Goal: Task Accomplishment & Management: Manage account settings

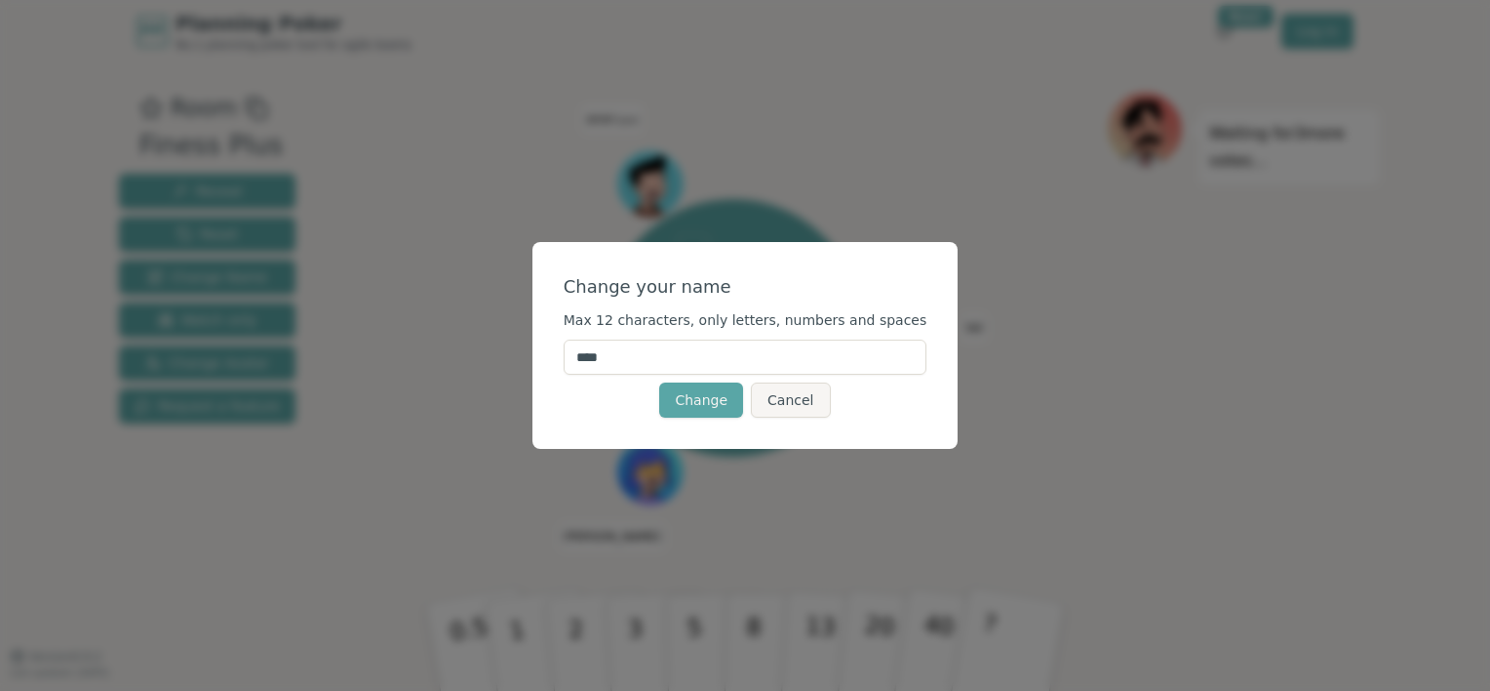
drag, startPoint x: 683, startPoint y: 357, endPoint x: 511, endPoint y: 339, distance: 172.6
click at [511, 339] on div "Change your name Max 12 characters, only letters, numbers and spaces **** Chang…" at bounding box center [745, 345] width 1490 height 691
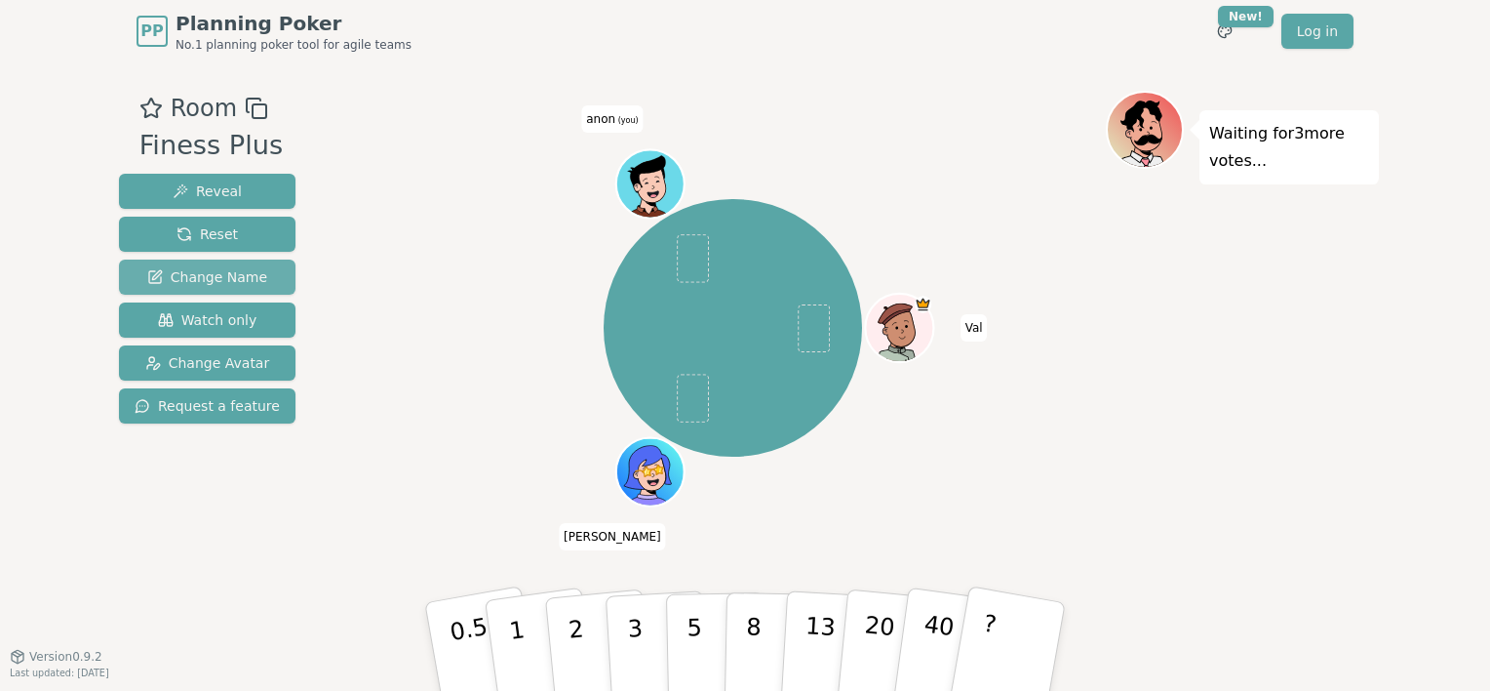
click at [224, 281] on span "Change Name" at bounding box center [207, 277] width 120 height 20
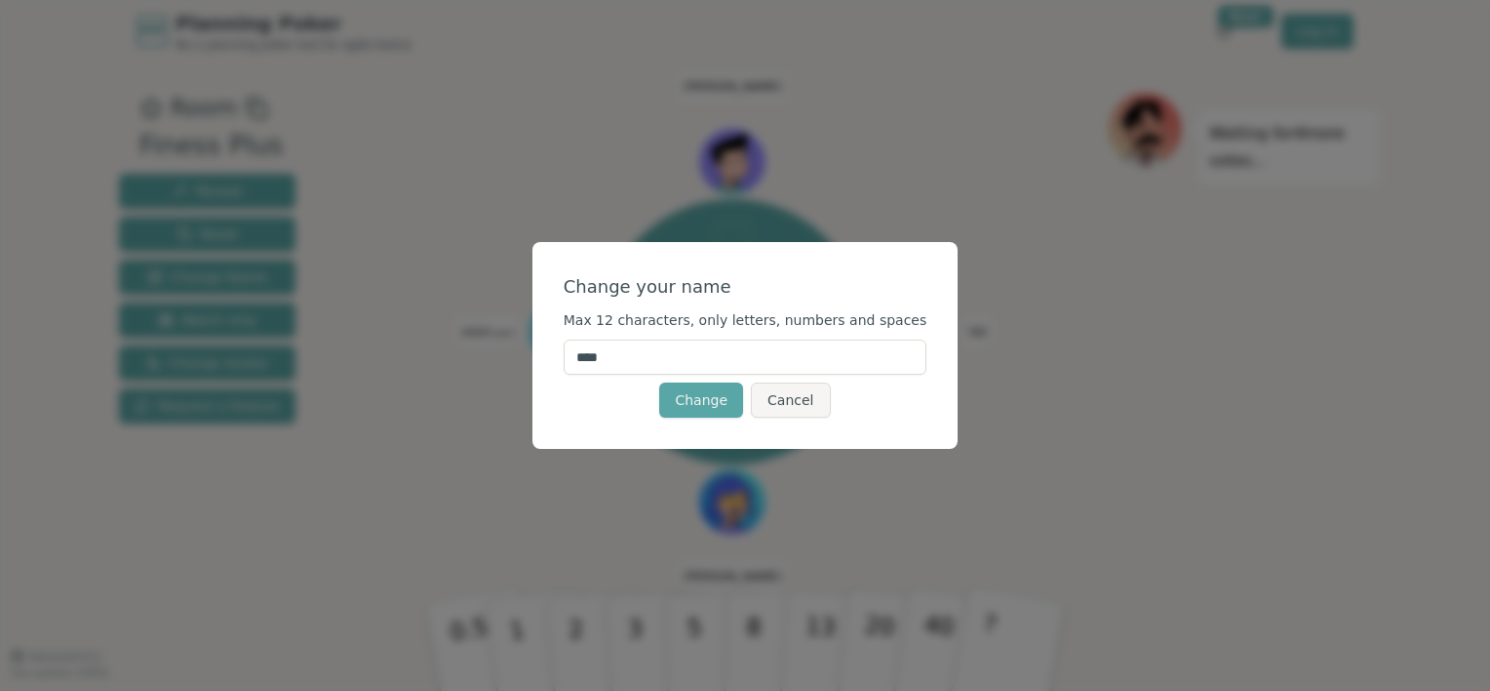
drag, startPoint x: 648, startPoint y: 362, endPoint x: 578, endPoint y: 346, distance: 71.0
click at [578, 346] on div "Change your name Max 12 characters, only letters, numbers and spaces **** Chang…" at bounding box center [746, 345] width 426 height 207
type input "****"
click at [971, 332] on div "Change your name Max 12 characters, only letters, numbers and spaces **** Chang…" at bounding box center [745, 345] width 1490 height 691
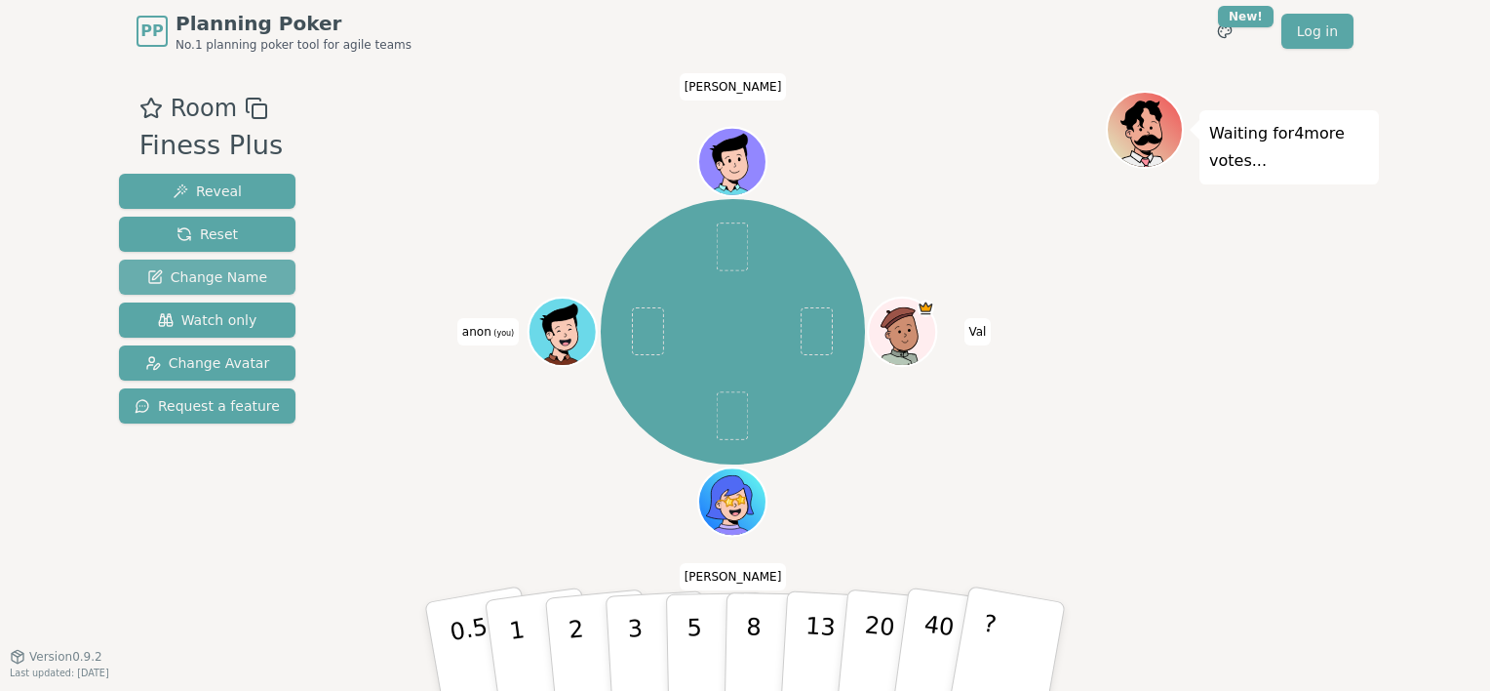
click at [224, 274] on span "Change Name" at bounding box center [207, 277] width 120 height 20
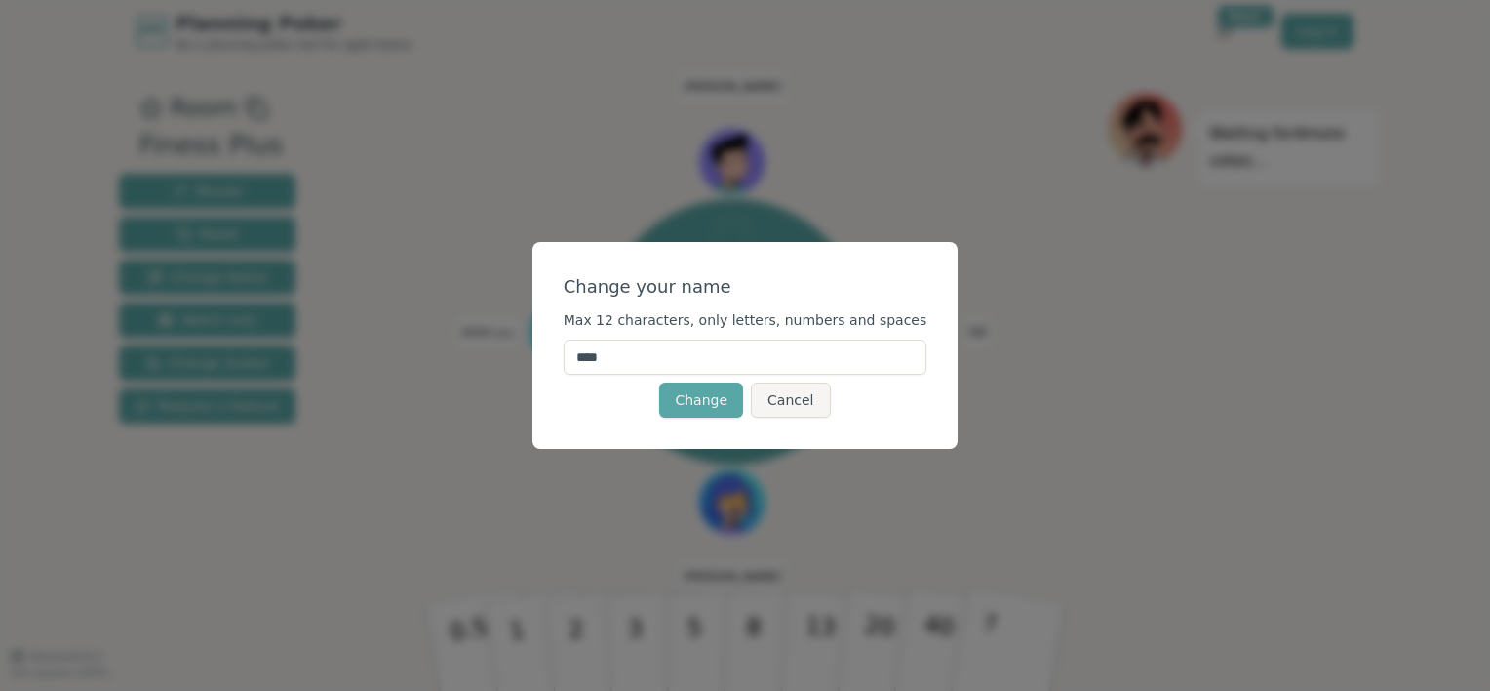
drag, startPoint x: 705, startPoint y: 364, endPoint x: 511, endPoint y: 332, distance: 196.8
click at [511, 332] on div "Change your name Max 12 characters, only letters, numbers and spaces **** Chang…" at bounding box center [745, 345] width 1490 height 691
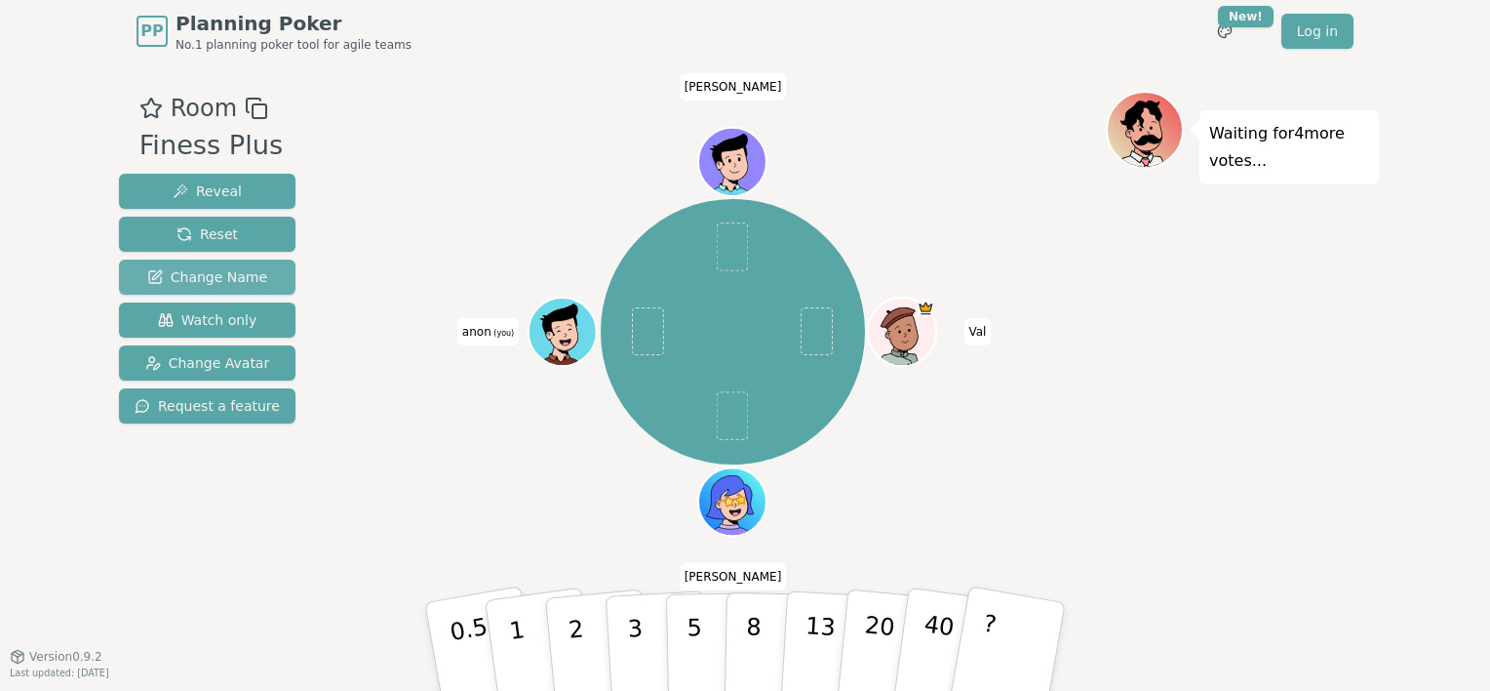
click at [201, 276] on span "Change Name" at bounding box center [207, 277] width 120 height 20
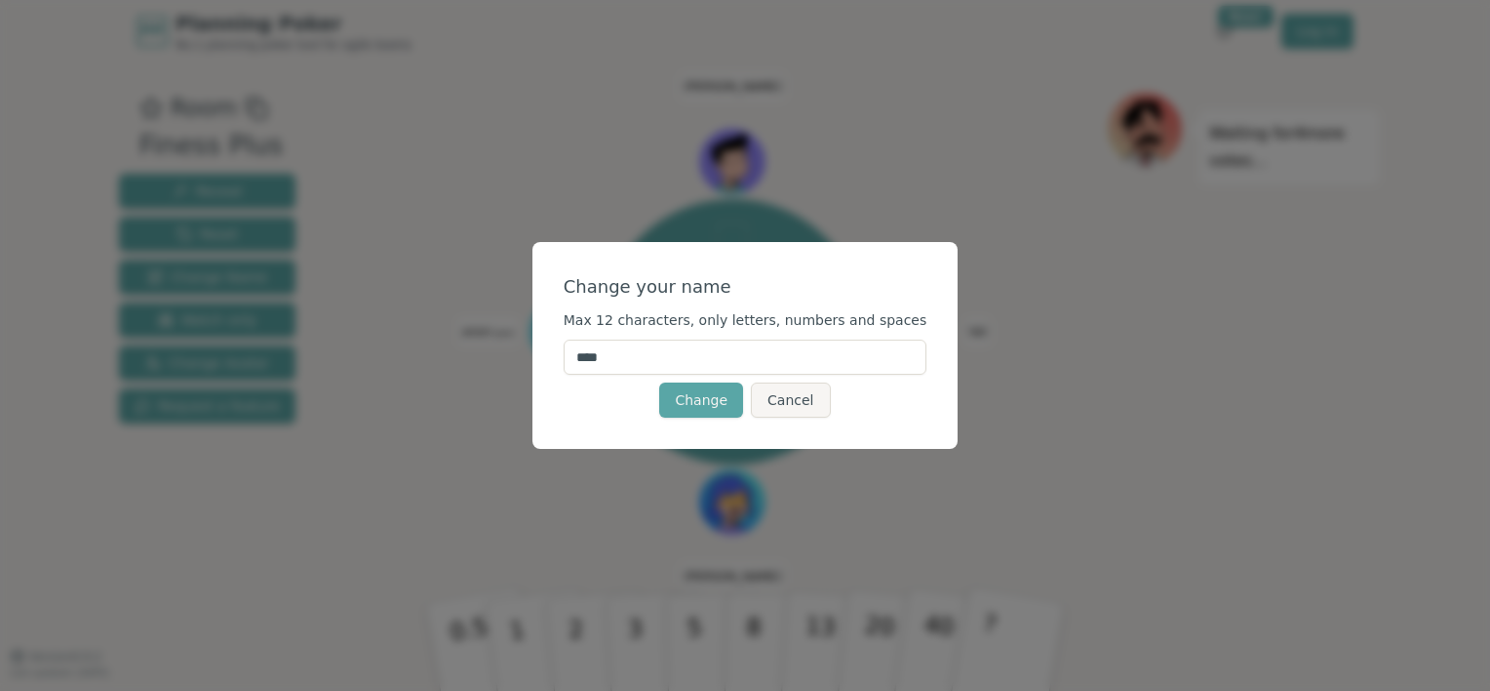
drag, startPoint x: 650, startPoint y: 355, endPoint x: 602, endPoint y: 352, distance: 47.9
click at [602, 352] on input "****" at bounding box center [746, 356] width 364 height 35
click at [644, 352] on input "****" at bounding box center [746, 356] width 364 height 35
type input "****"
click at [585, 364] on div "Change your name Max 12 characters, only letters, numbers and spaces **** Chang…" at bounding box center [746, 345] width 426 height 207
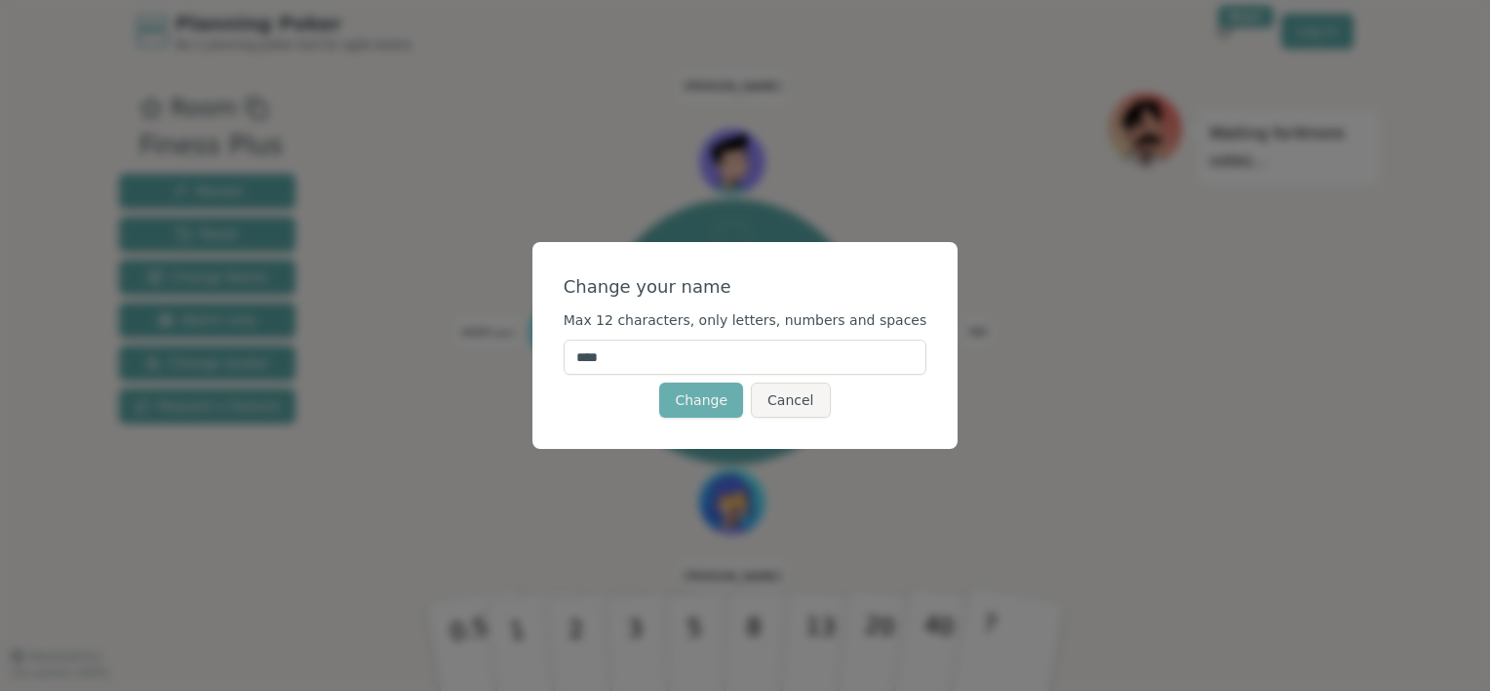
click at [693, 412] on button "Change" at bounding box center [701, 399] width 84 height 35
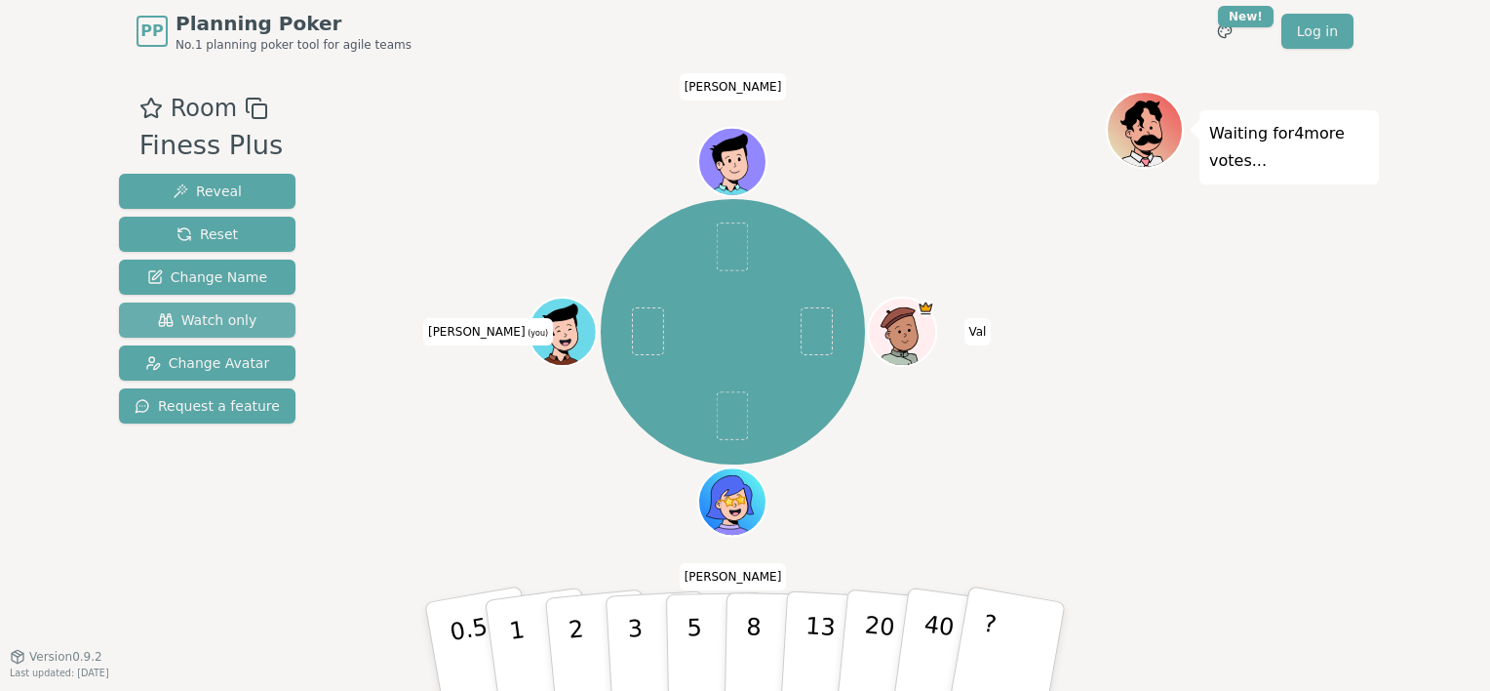
click at [197, 310] on span "Watch only" at bounding box center [207, 320] width 99 height 20
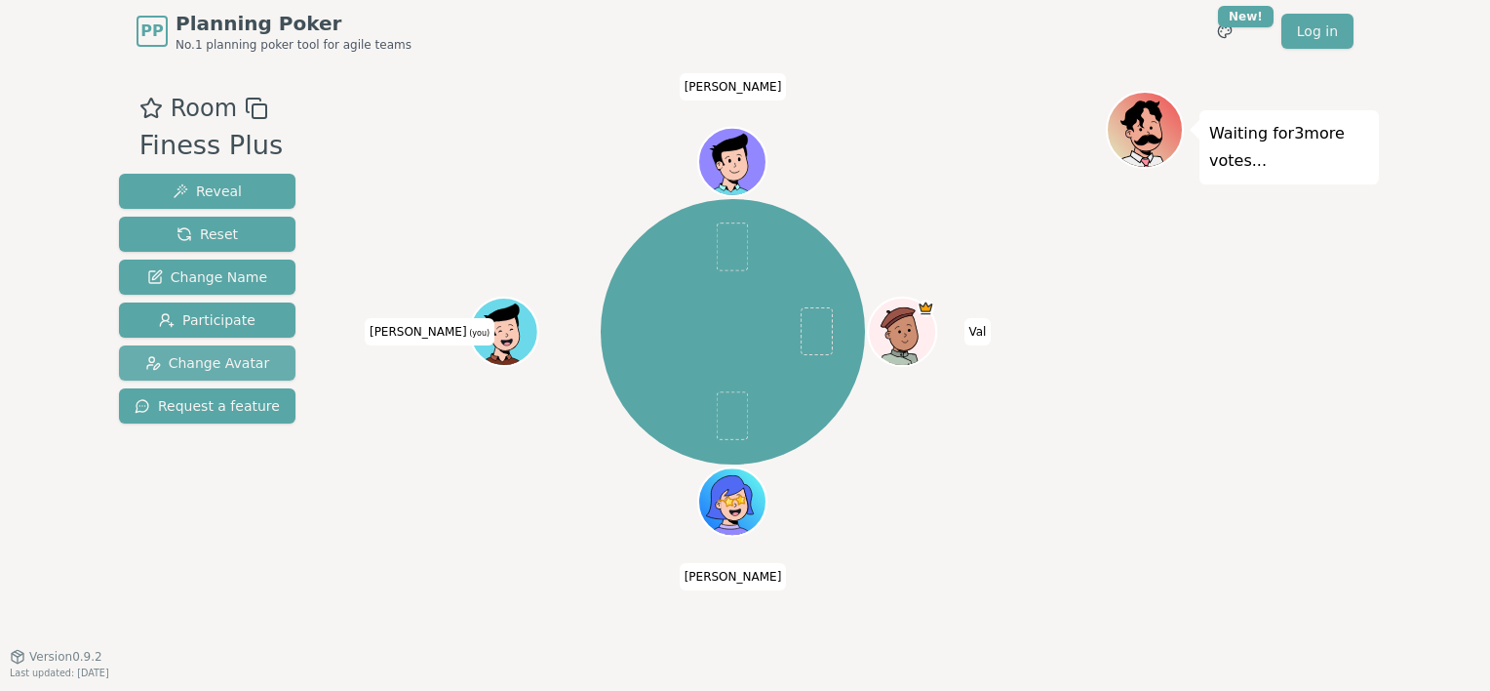
click at [202, 363] on span "Change Avatar" at bounding box center [207, 363] width 125 height 20
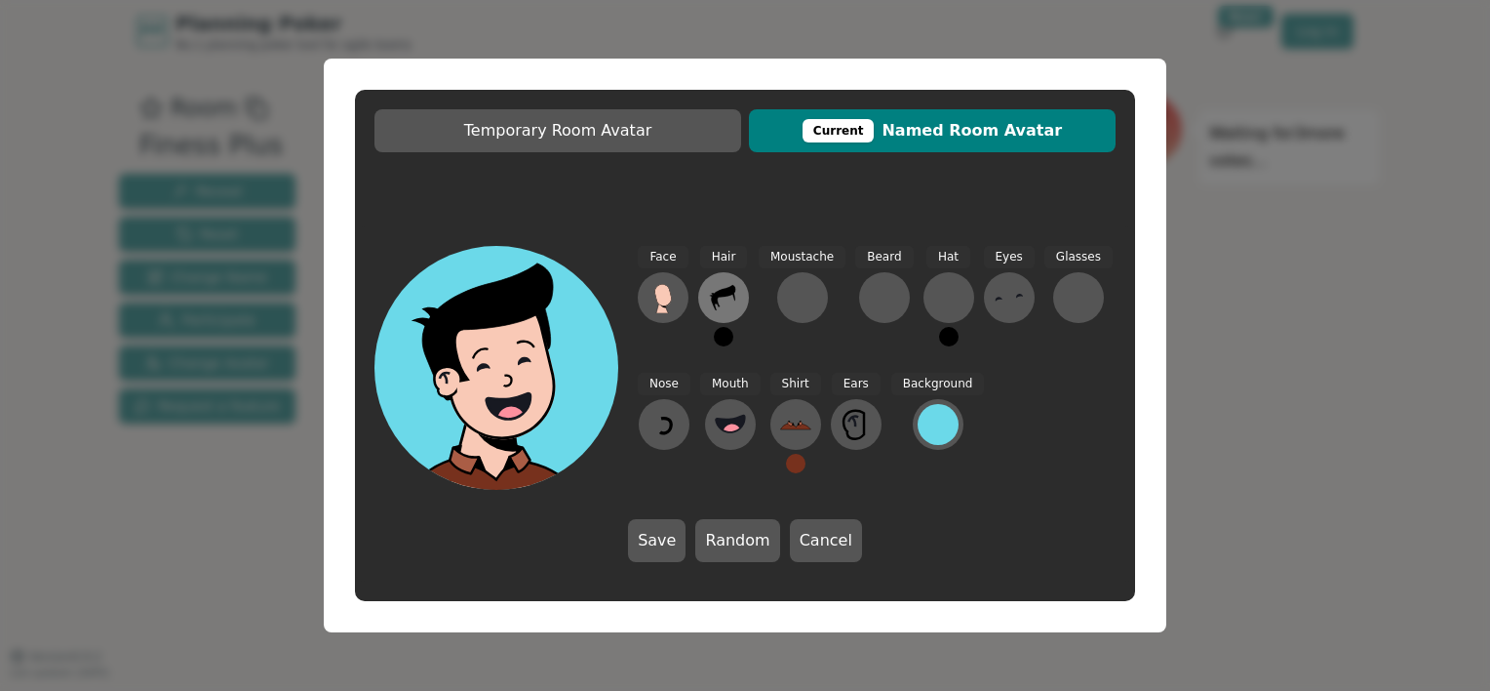
click at [723, 297] on icon at bounding box center [723, 297] width 24 height 25
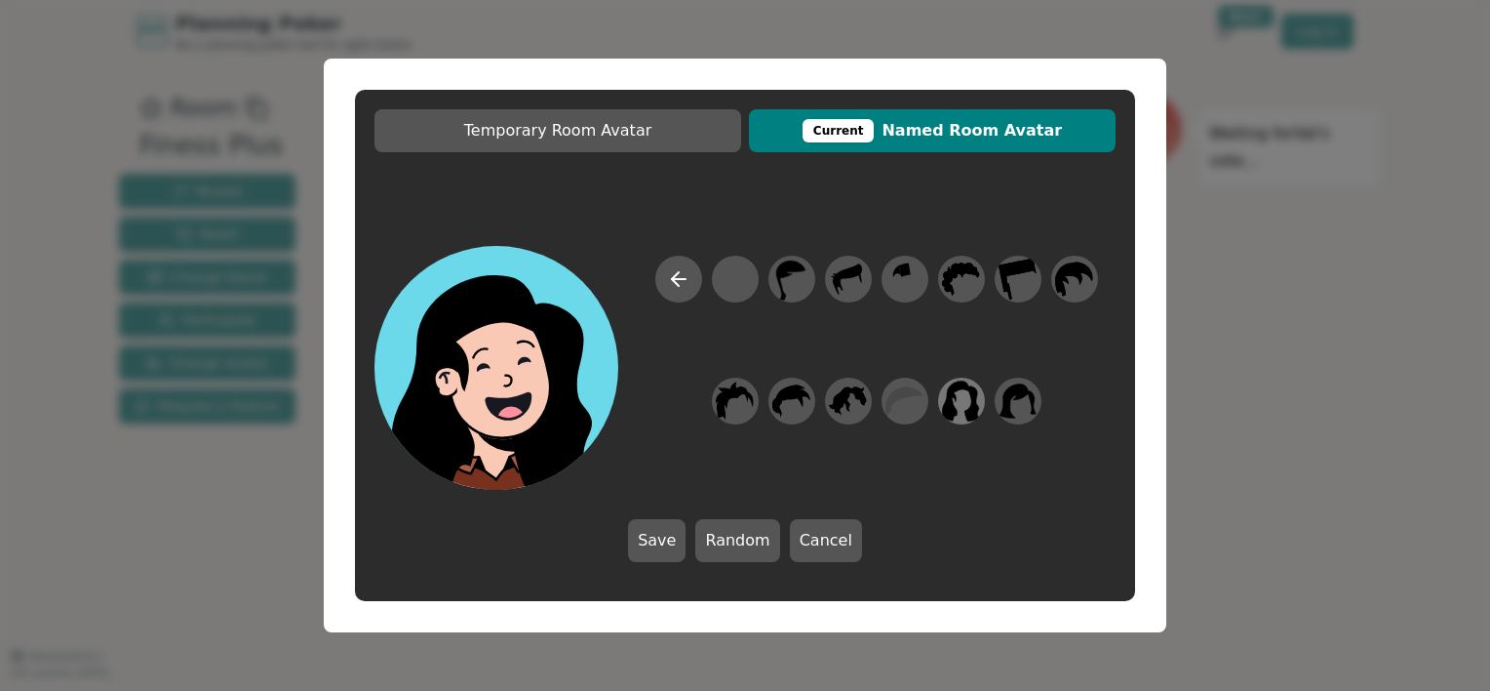
click at [957, 393] on icon at bounding box center [961, 401] width 38 height 44
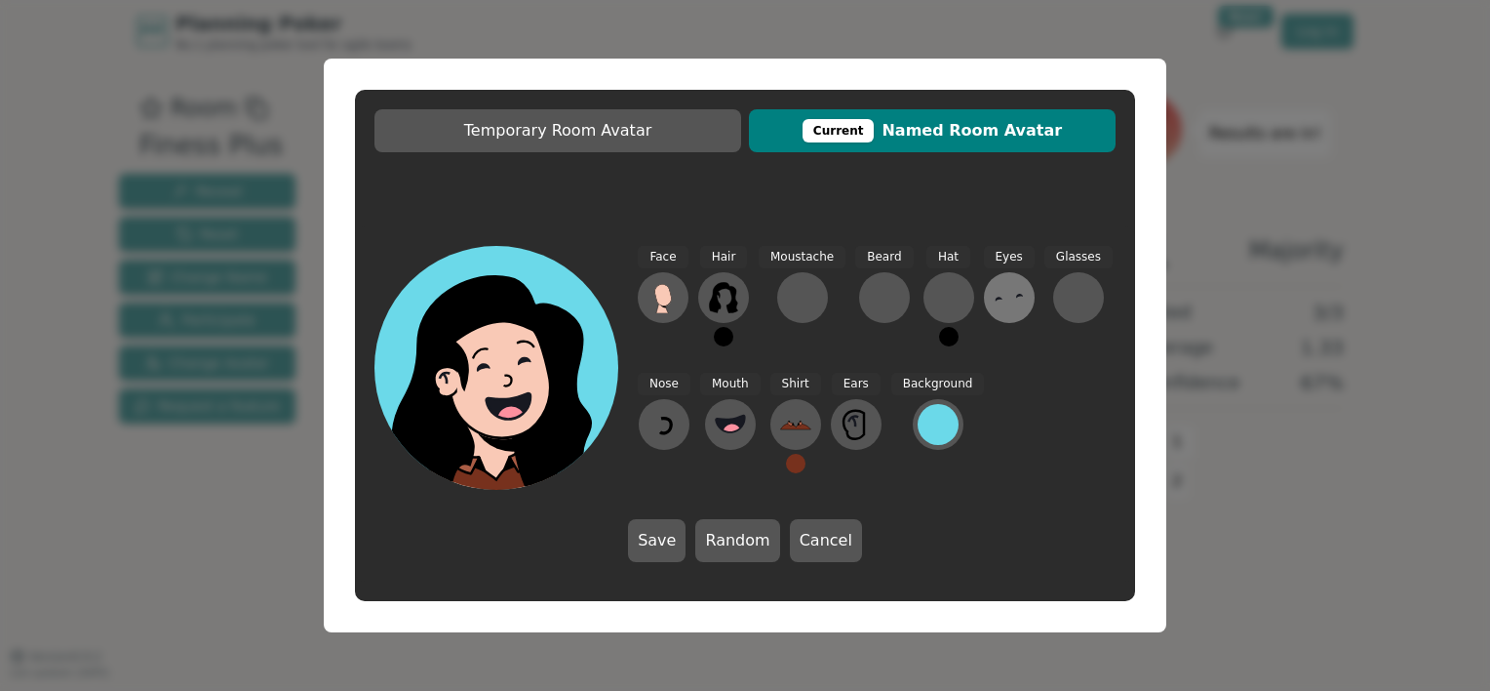
click at [994, 300] on icon at bounding box center [1009, 297] width 31 height 31
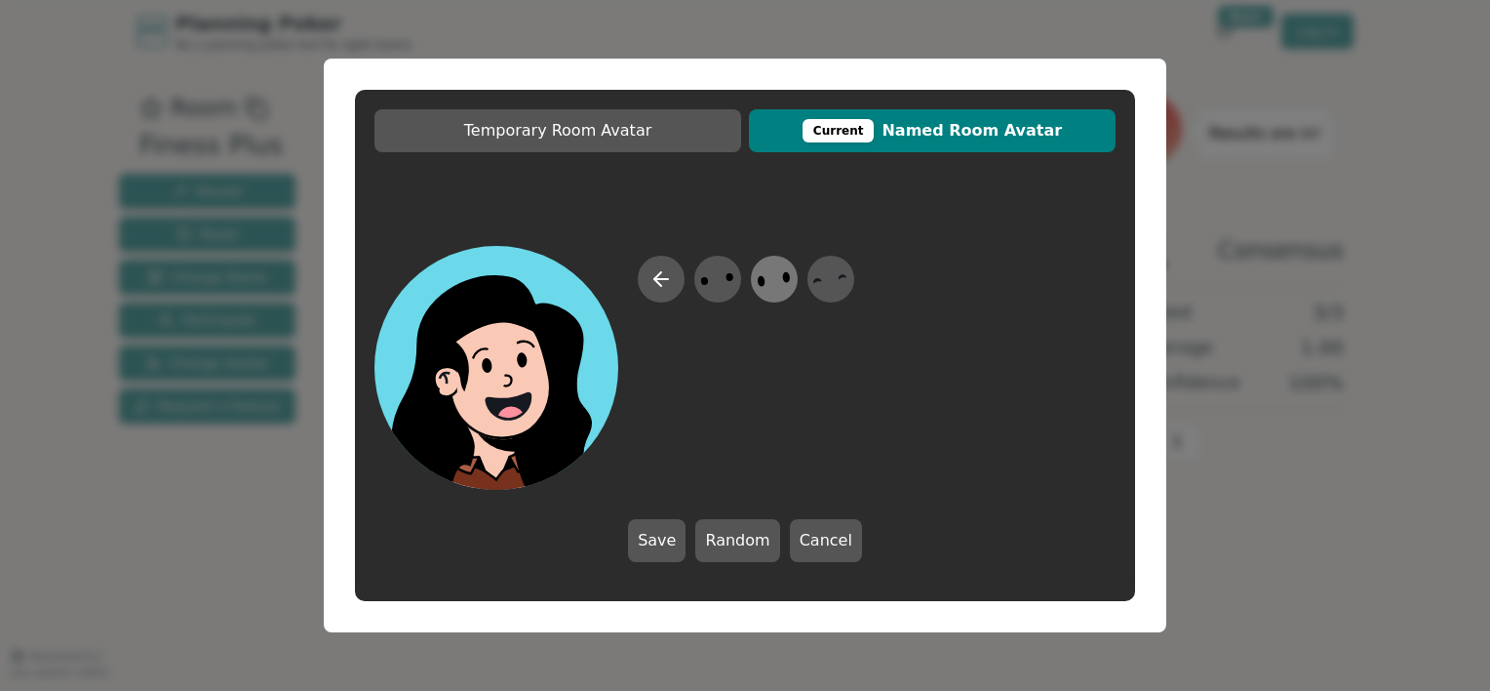
click at [765, 282] on ellipse at bounding box center [762, 281] width 9 height 12
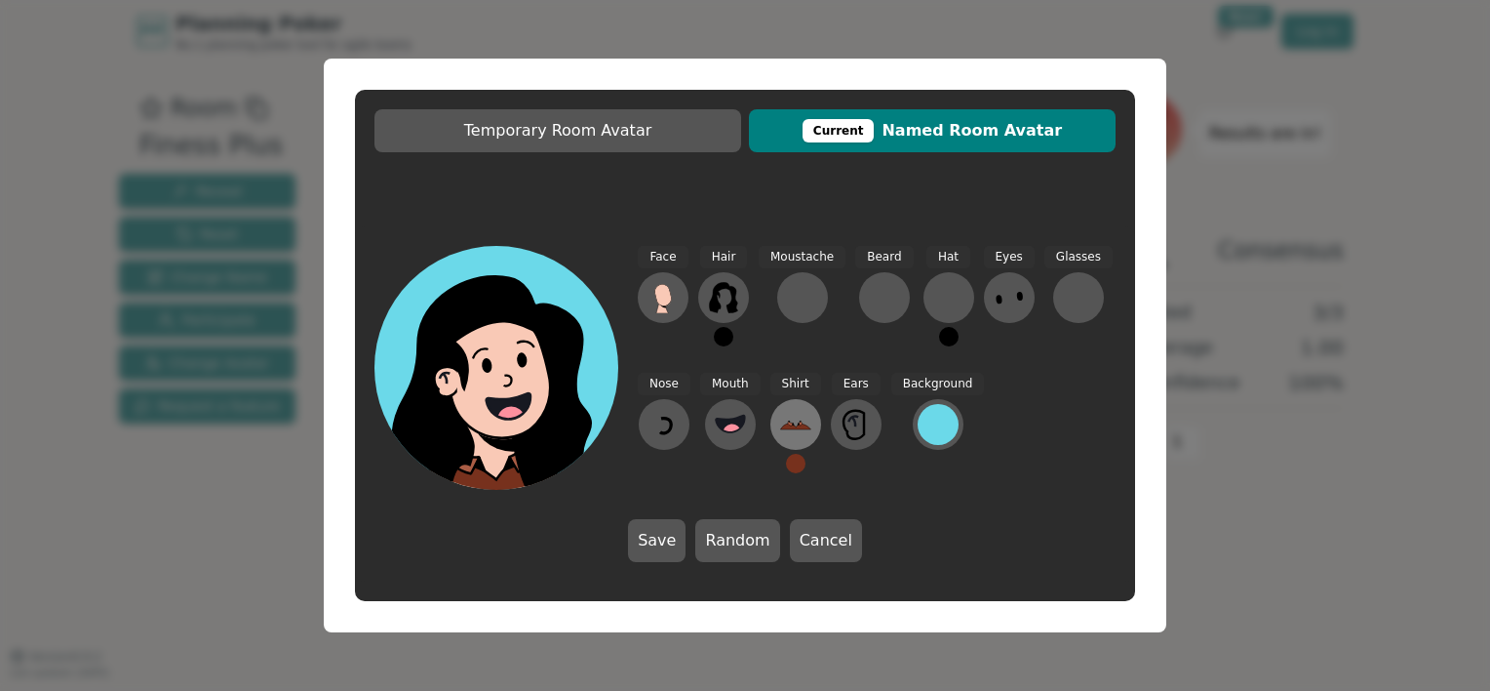
click at [808, 426] on button at bounding box center [796, 424] width 51 height 51
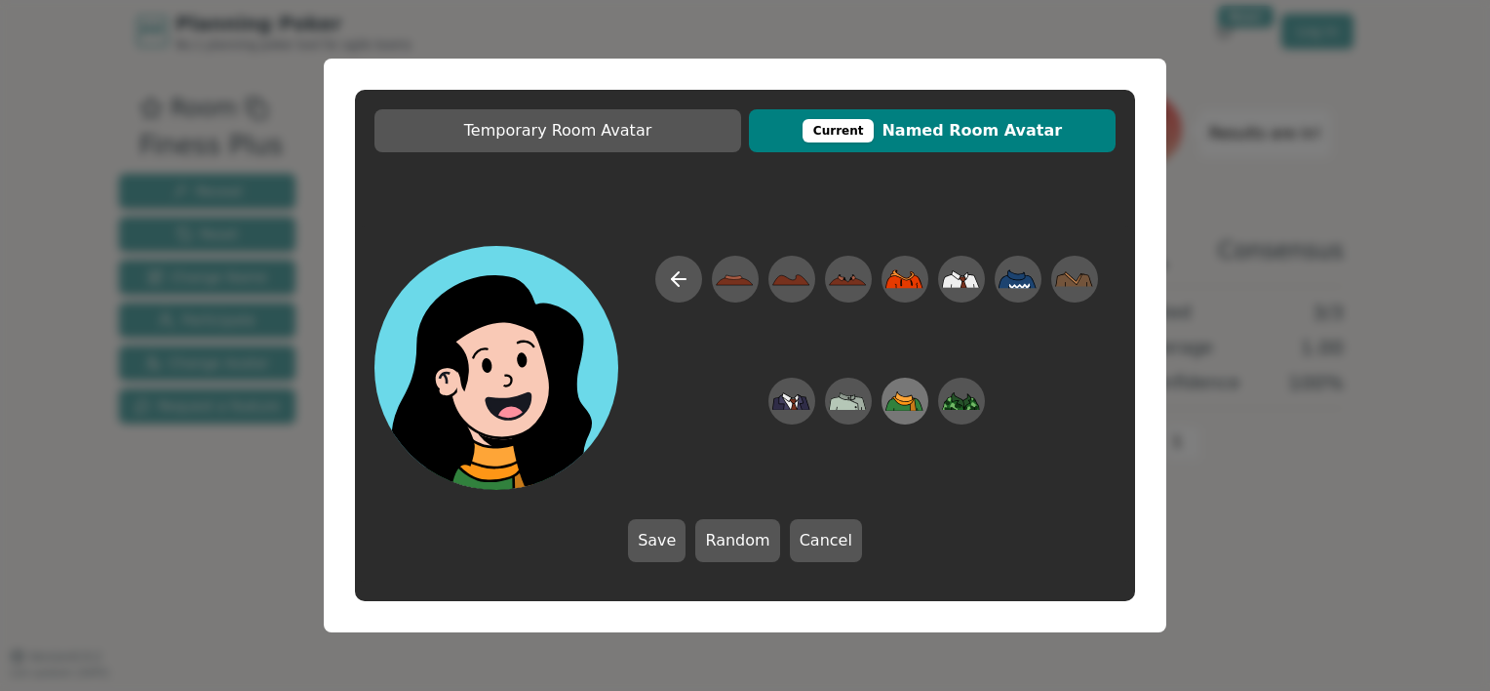
click at [917, 400] on icon at bounding box center [920, 404] width 8 height 12
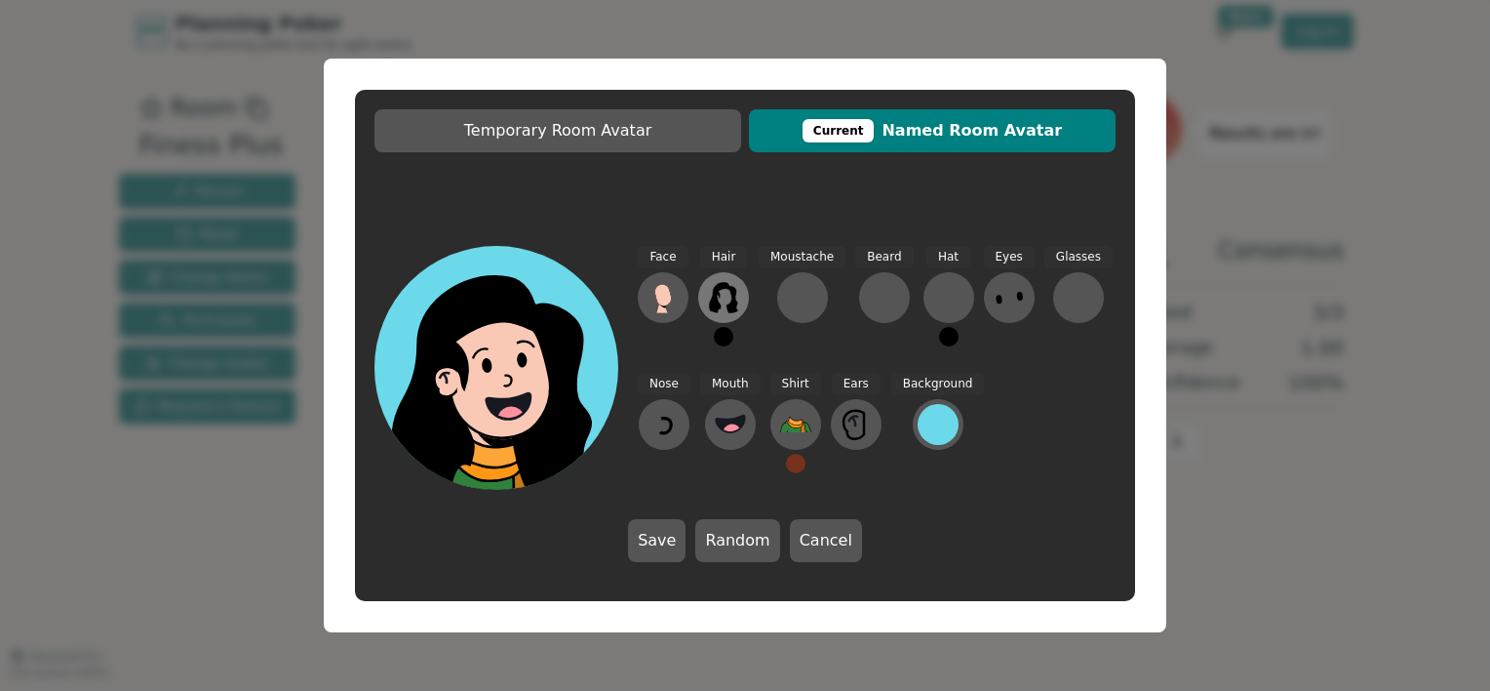
click at [713, 298] on icon at bounding box center [723, 297] width 28 height 31
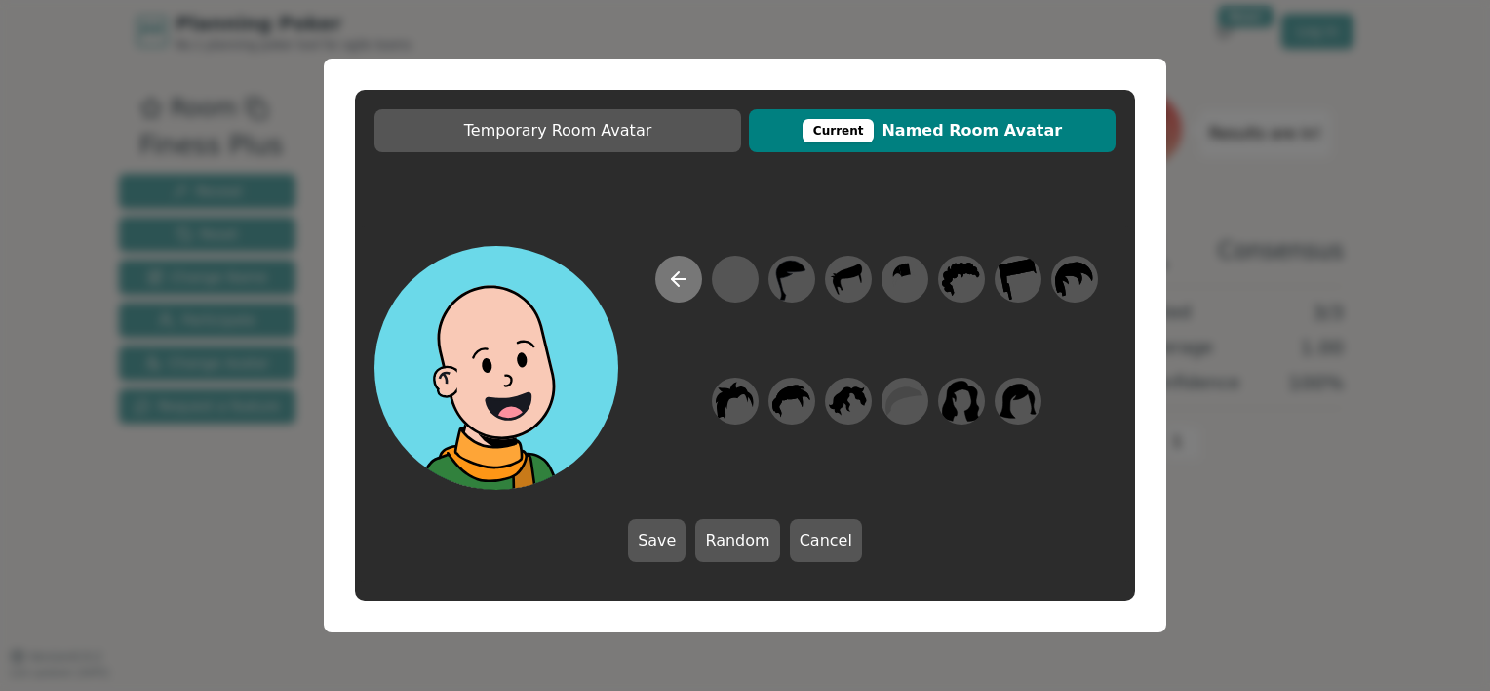
click at [679, 277] on icon at bounding box center [678, 278] width 23 height 23
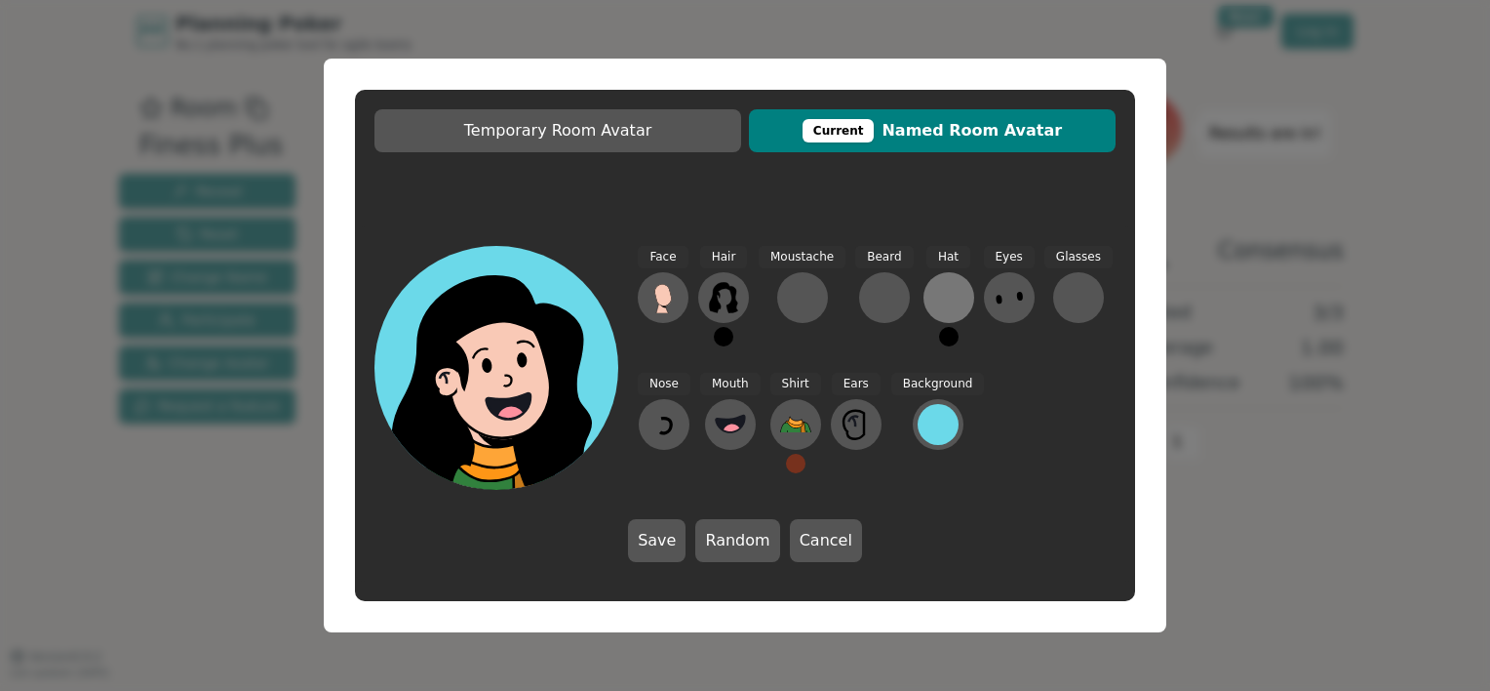
click at [941, 313] on button at bounding box center [949, 297] width 51 height 51
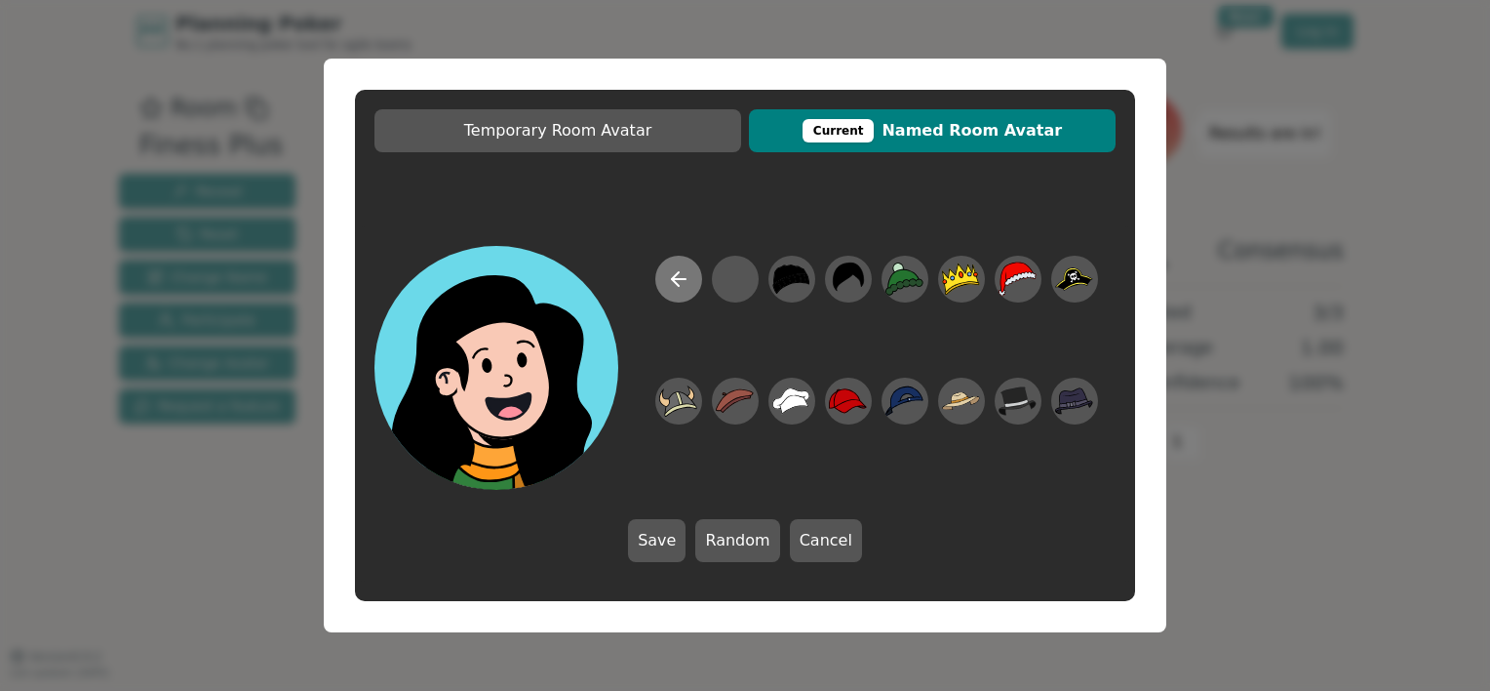
click at [679, 277] on icon at bounding box center [678, 278] width 23 height 23
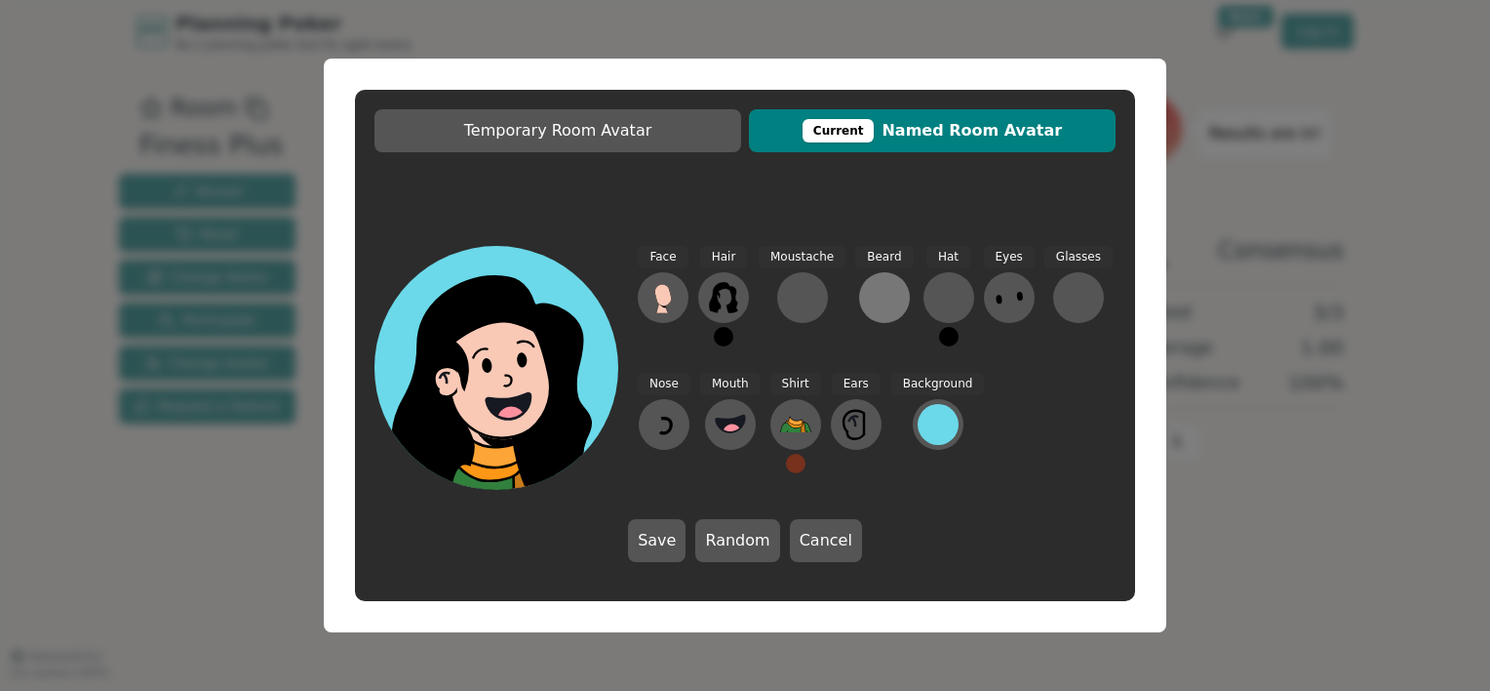
click at [873, 297] on div at bounding box center [884, 297] width 31 height 31
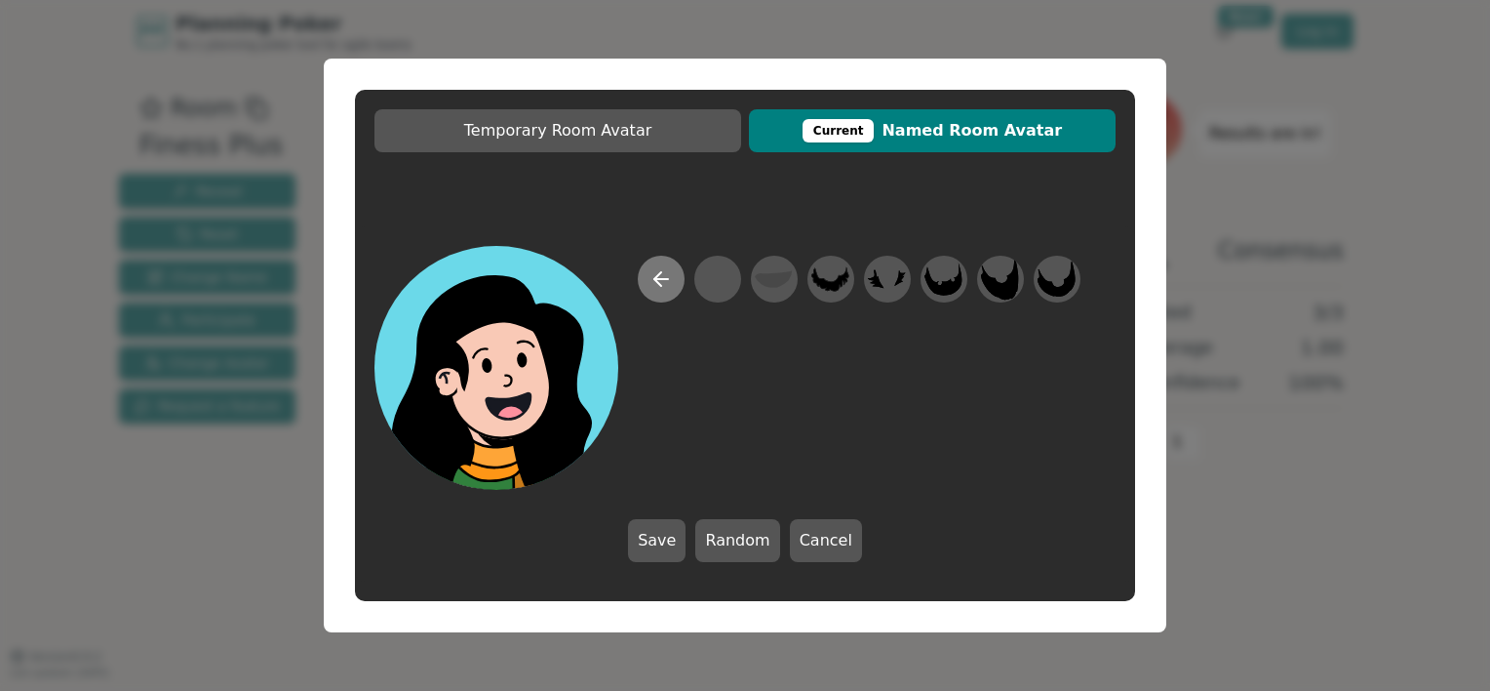
click at [652, 280] on icon at bounding box center [661, 278] width 23 height 23
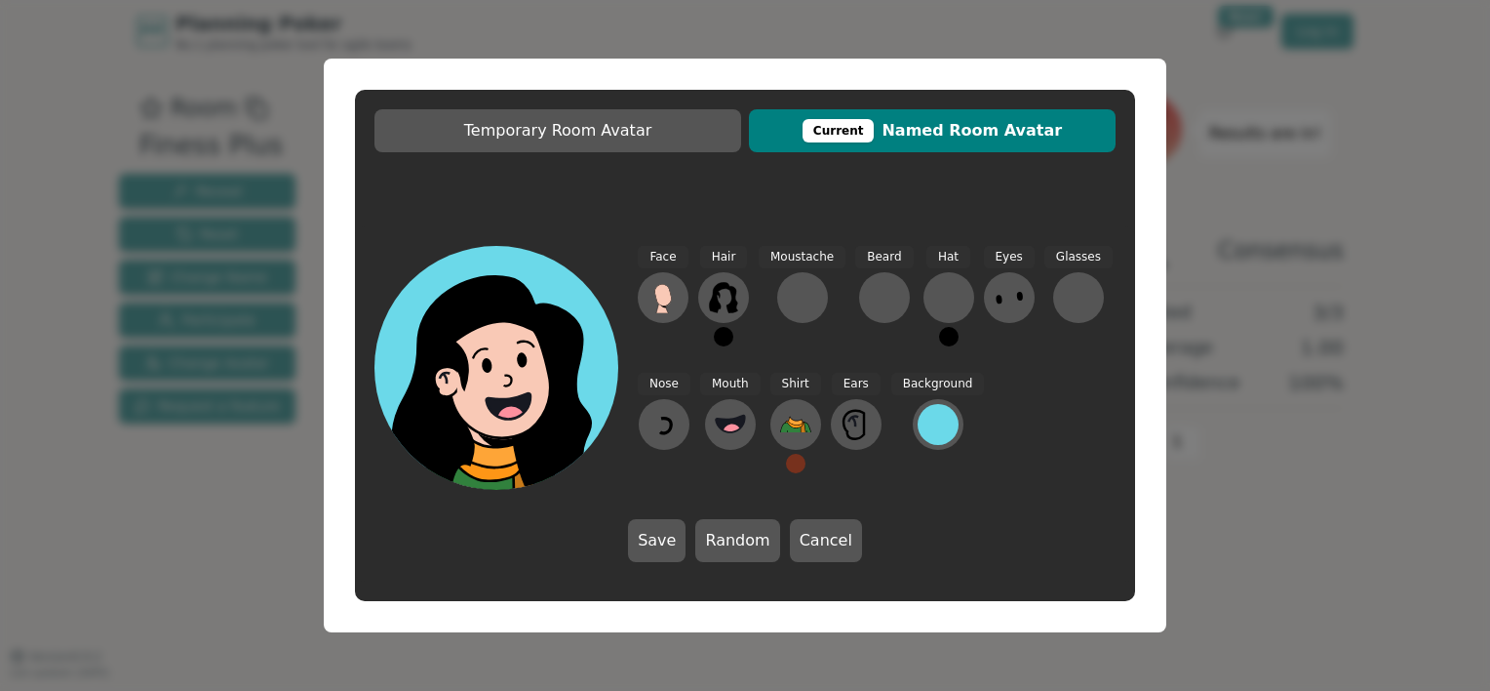
click at [727, 338] on button at bounding box center [724, 337] width 20 height 20
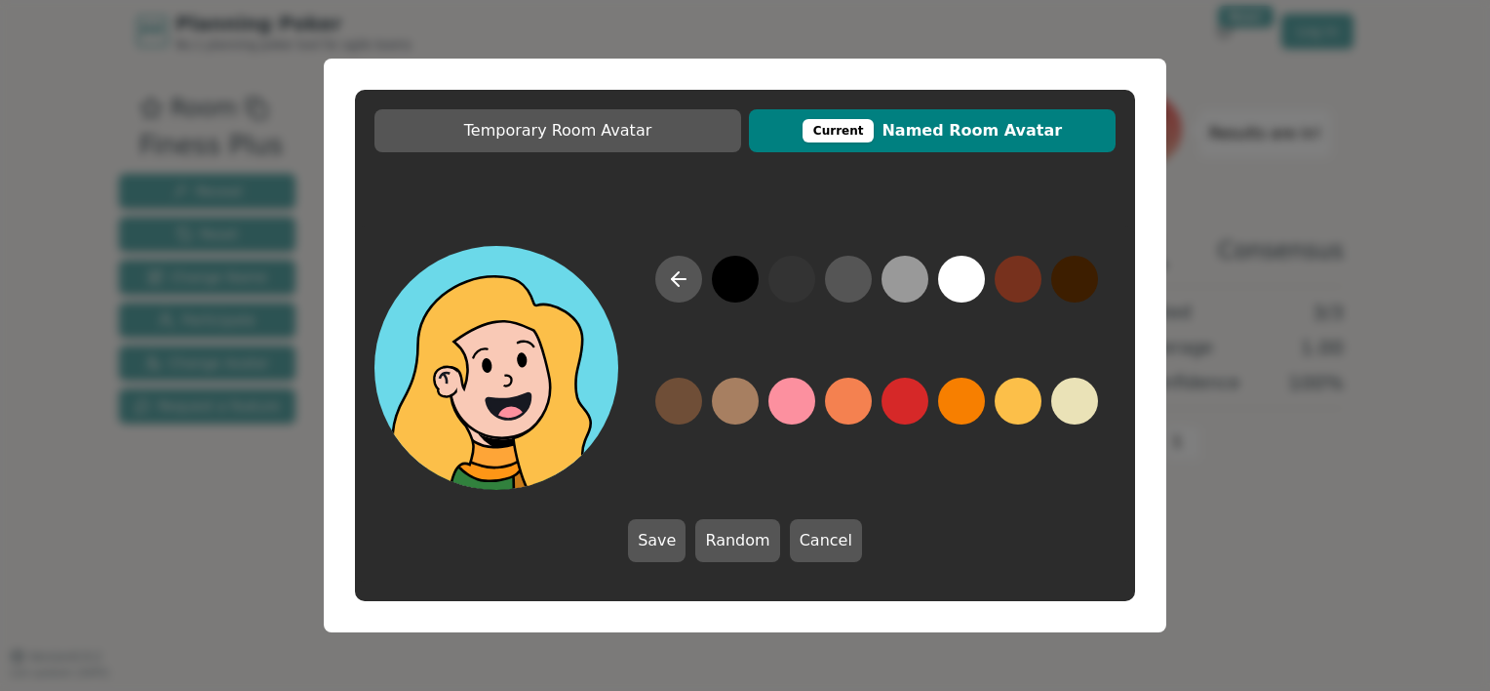
click at [1032, 402] on button at bounding box center [1018, 400] width 47 height 47
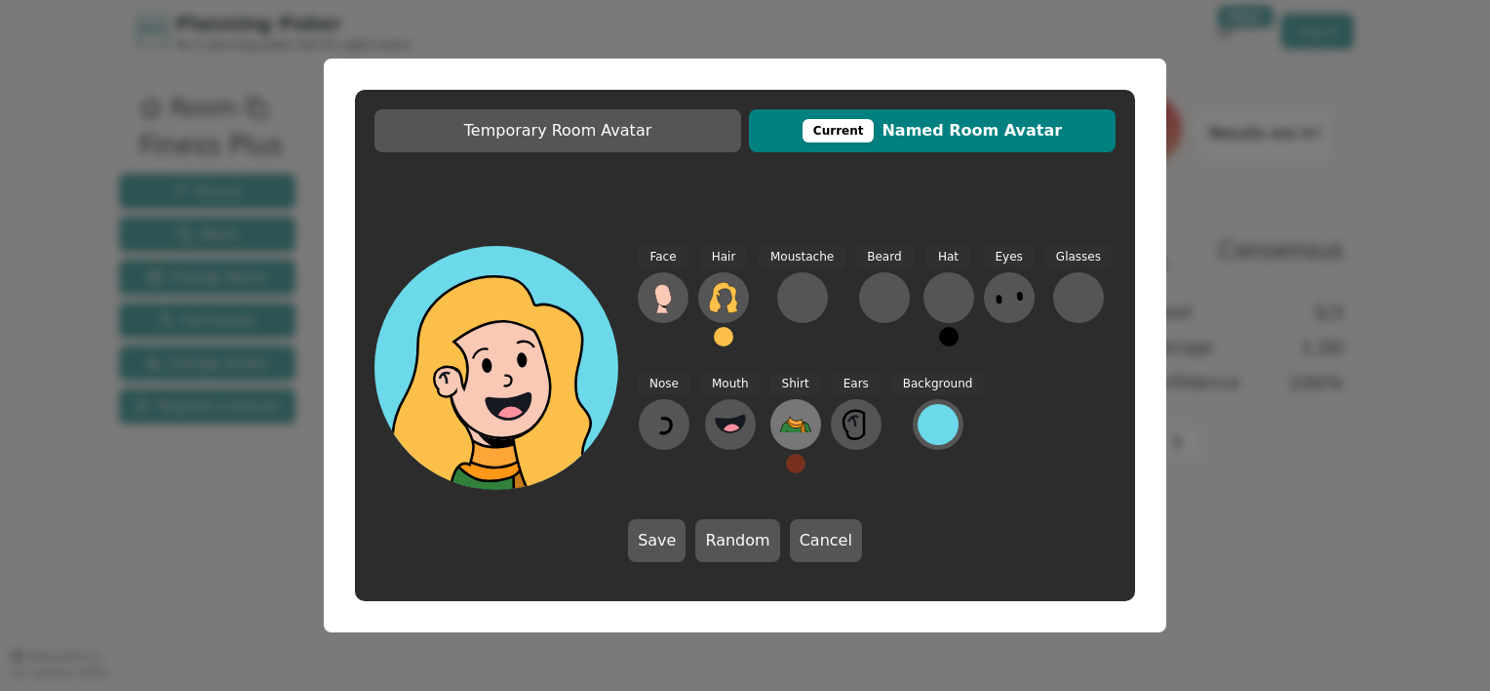
click at [785, 421] on icon at bounding box center [794, 423] width 18 height 7
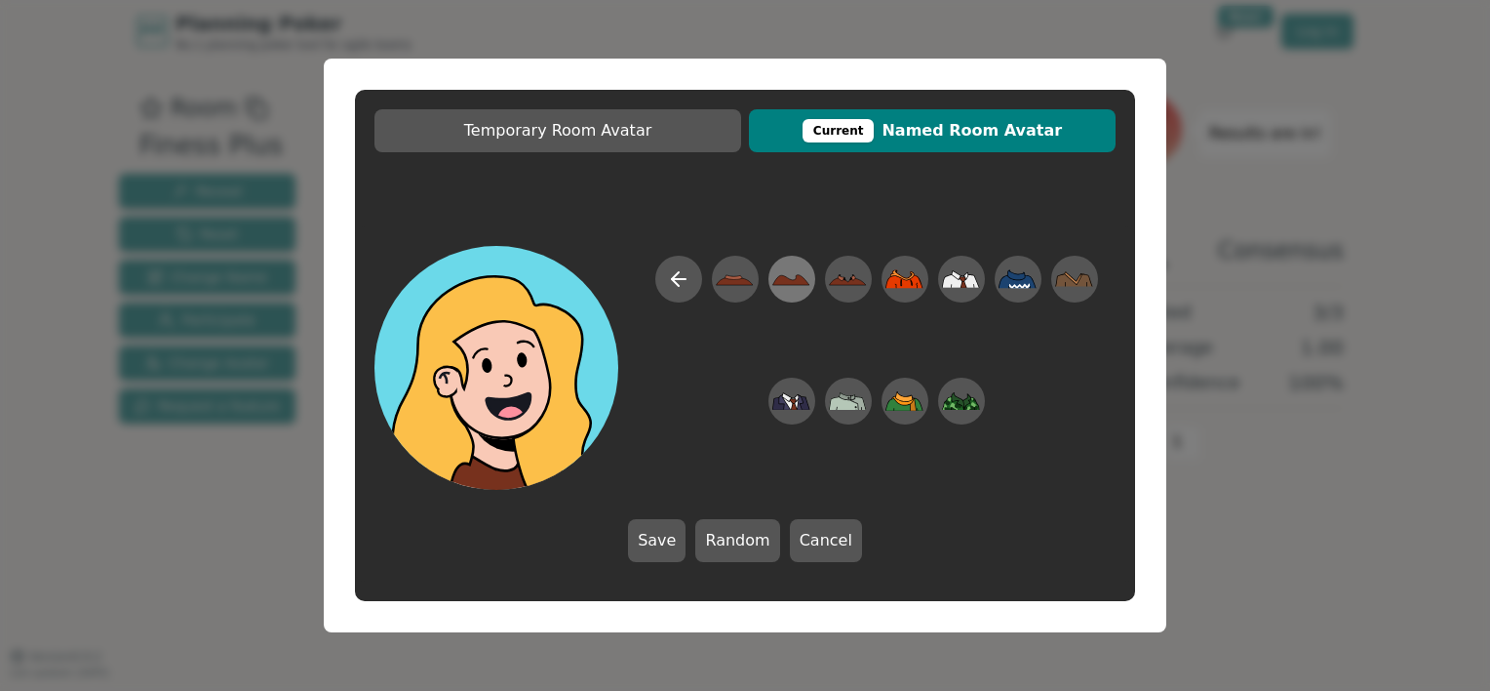
click at [791, 277] on icon at bounding box center [791, 279] width 38 height 44
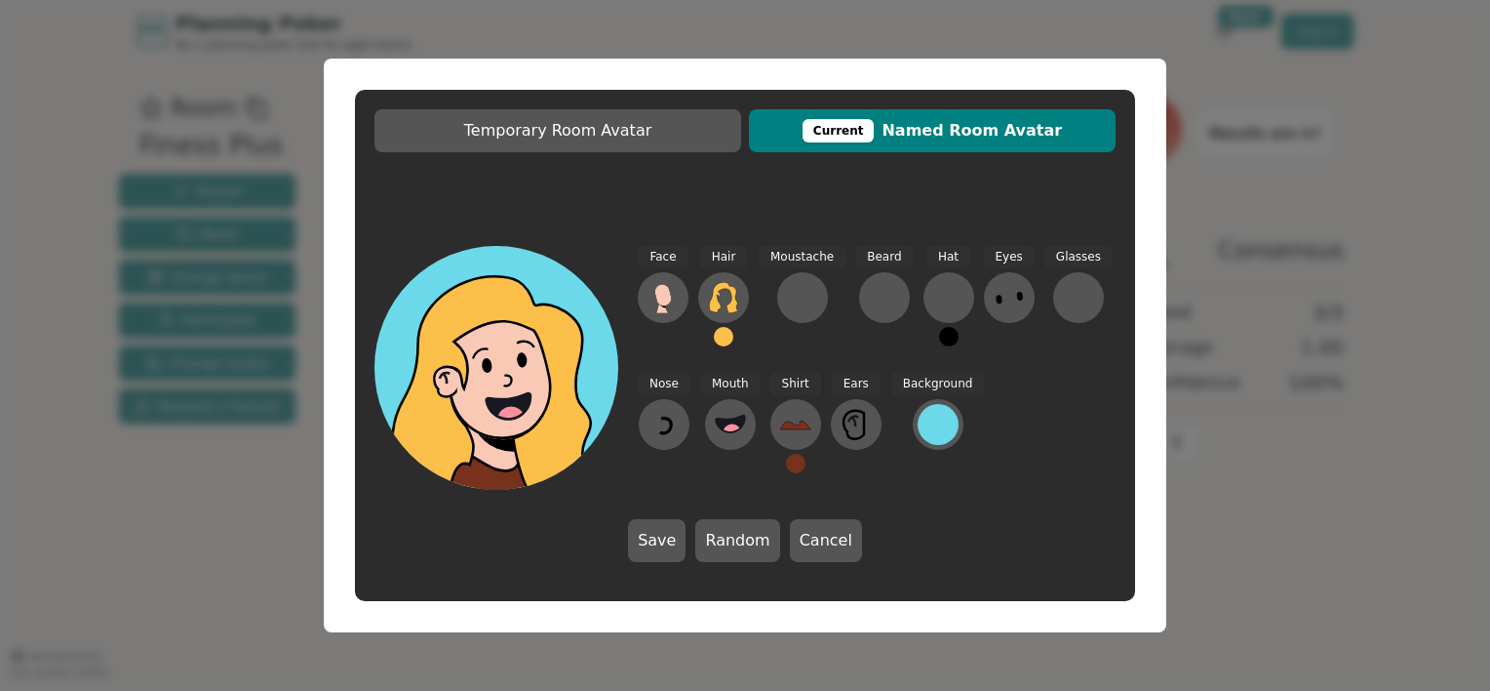
click at [789, 466] on button at bounding box center [796, 464] width 20 height 20
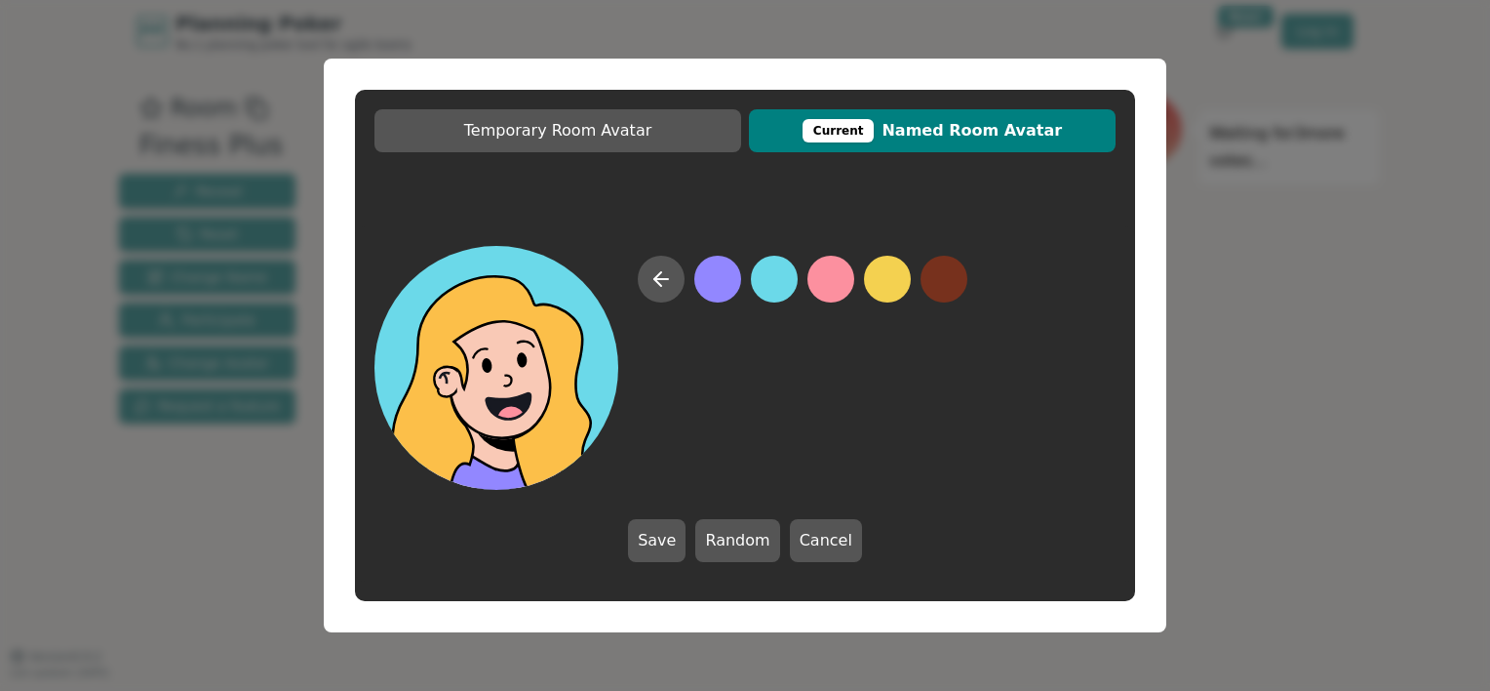
click at [726, 281] on button at bounding box center [717, 279] width 47 height 47
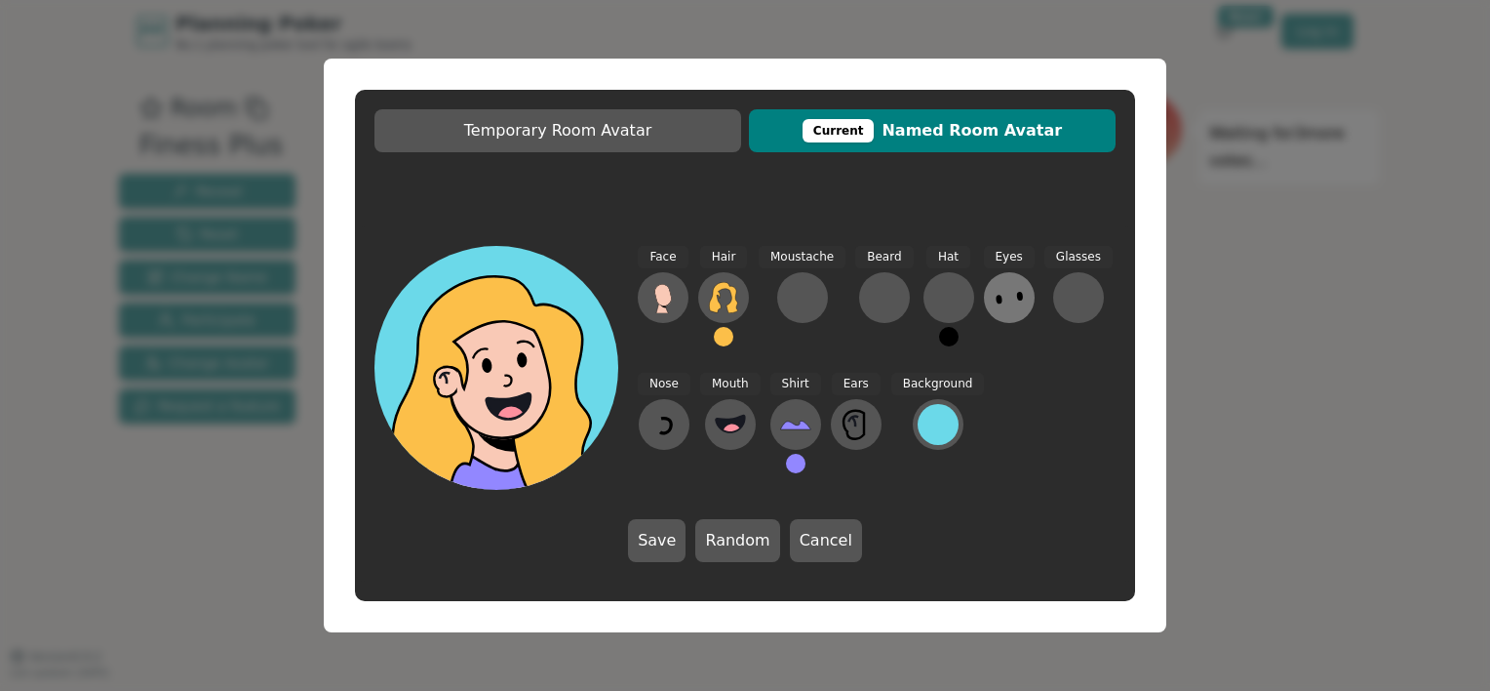
click at [984, 304] on button at bounding box center [1009, 297] width 51 height 51
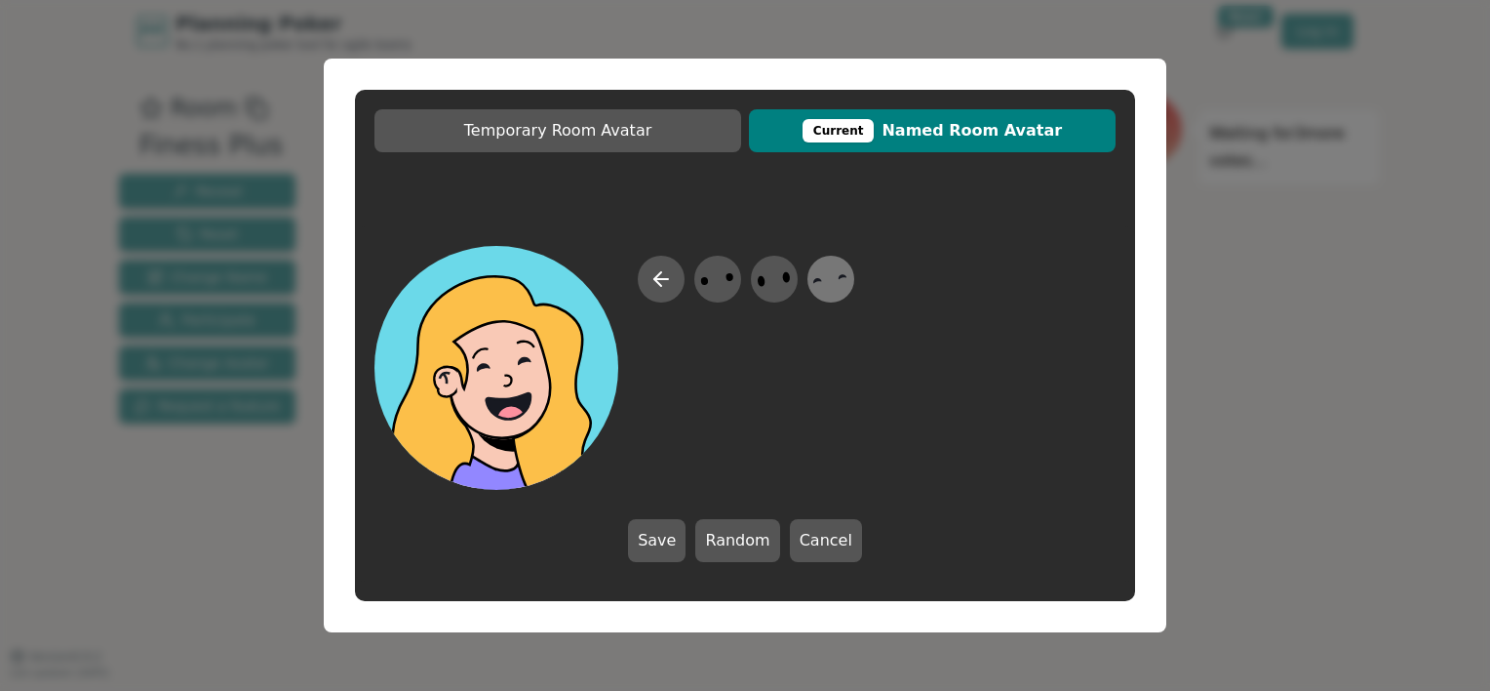
click at [831, 277] on icon at bounding box center [831, 279] width 38 height 44
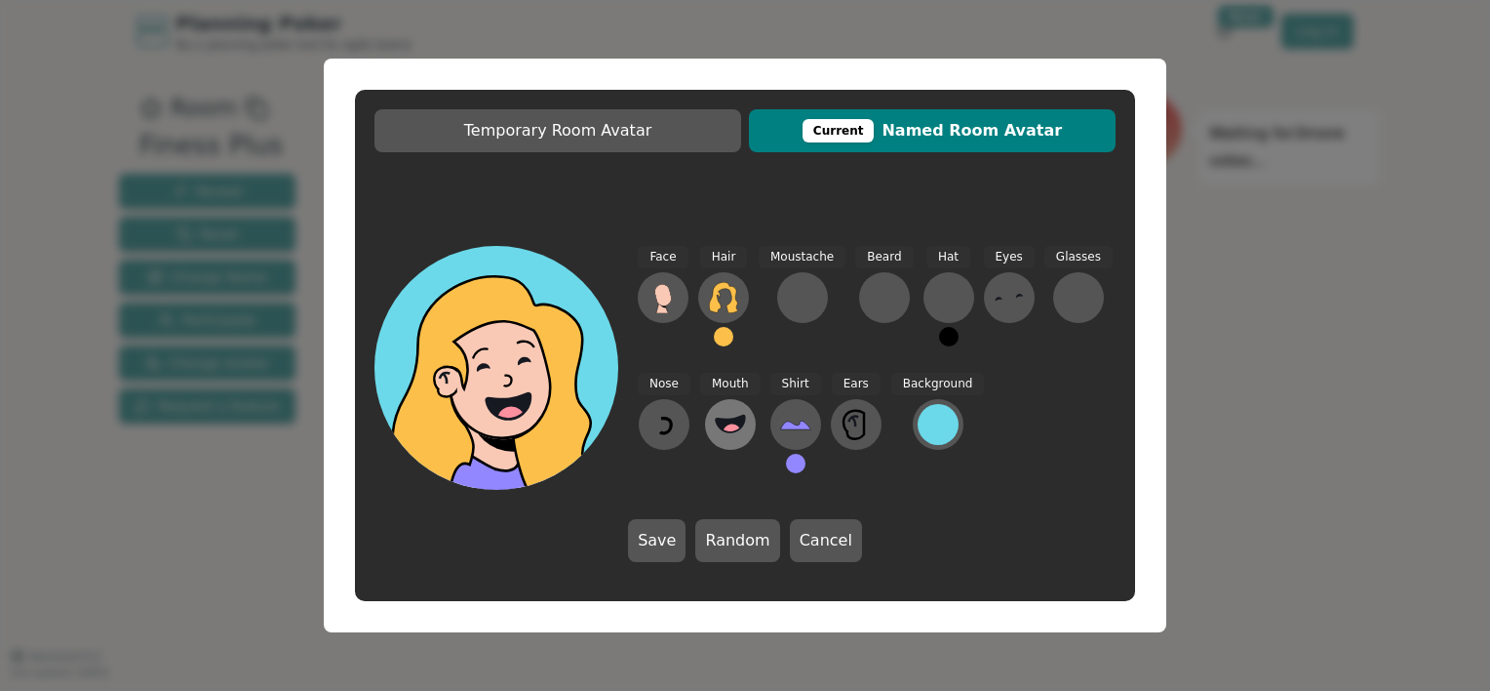
click at [728, 410] on icon at bounding box center [730, 424] width 31 height 31
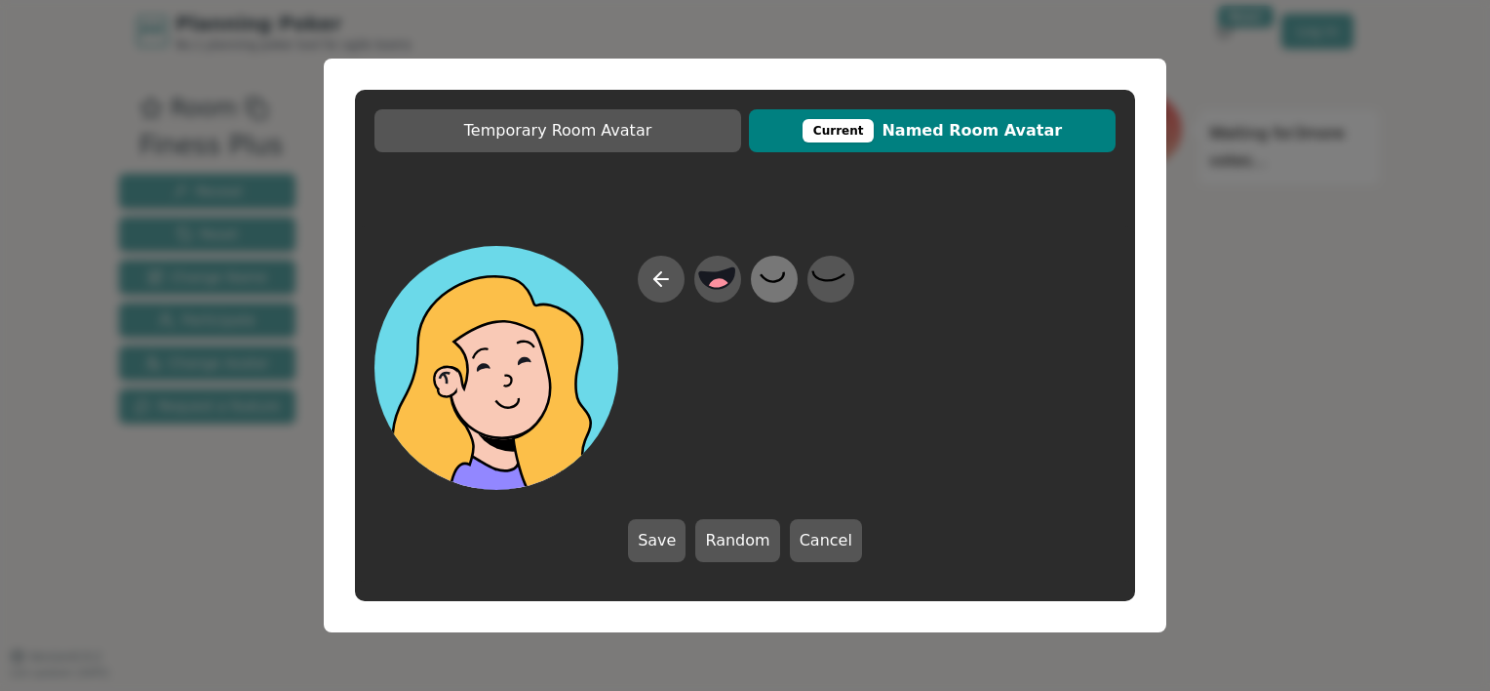
click at [774, 277] on icon at bounding box center [774, 279] width 38 height 44
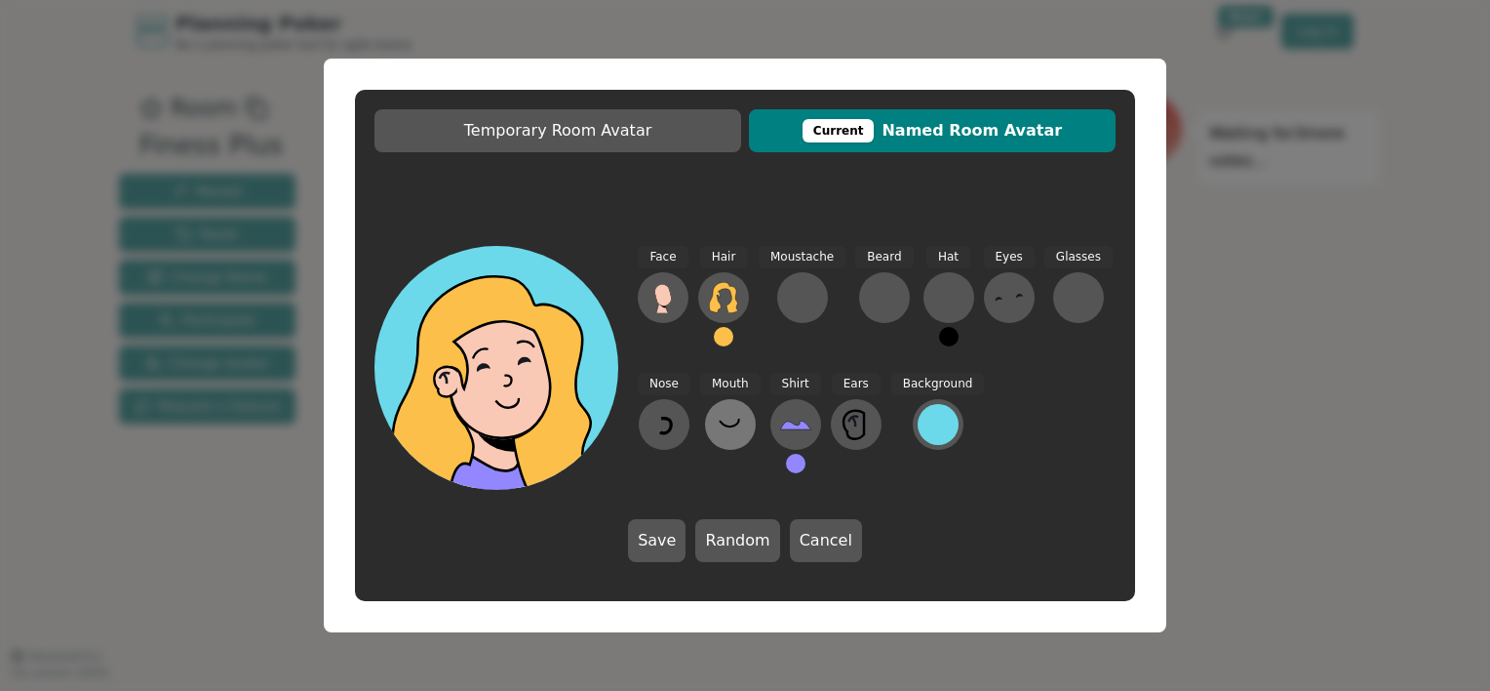
click at [730, 434] on icon at bounding box center [730, 424] width 31 height 31
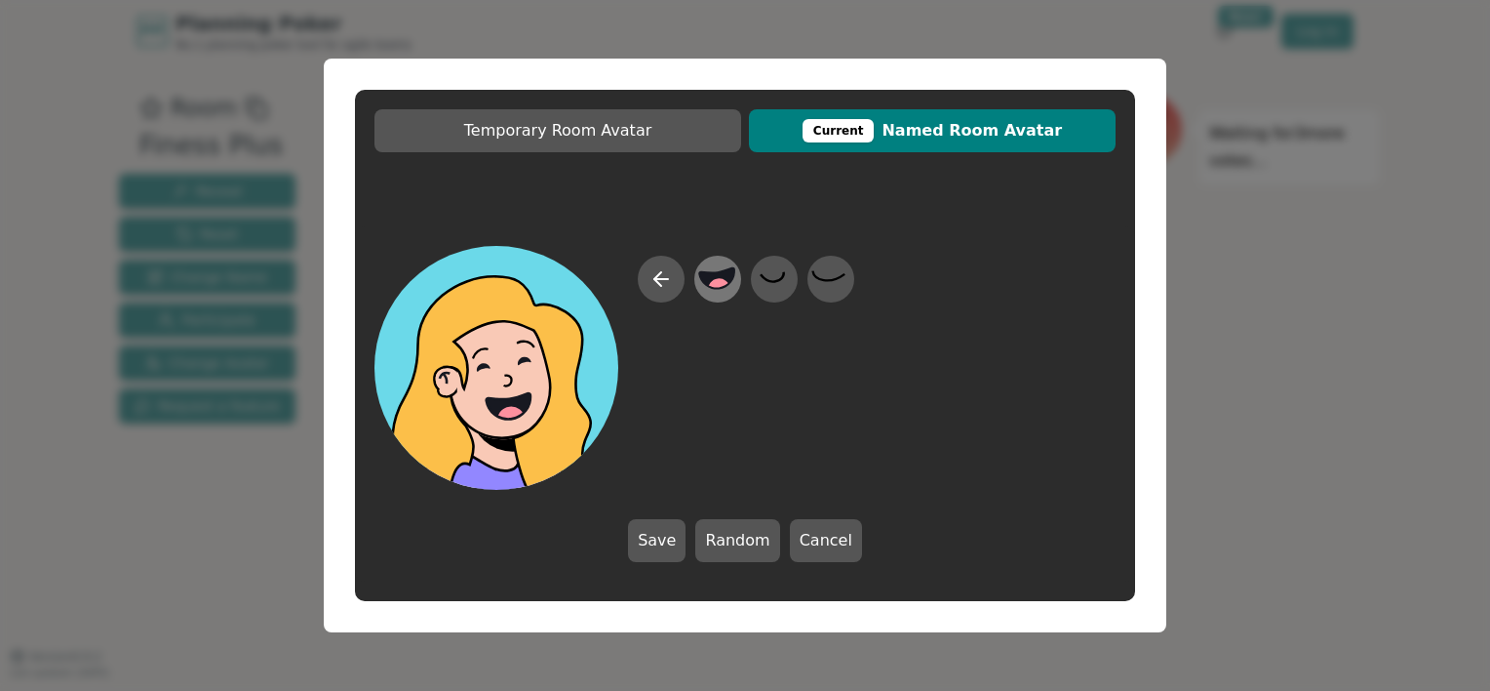
click at [723, 282] on circle at bounding box center [719, 289] width 25 height 25
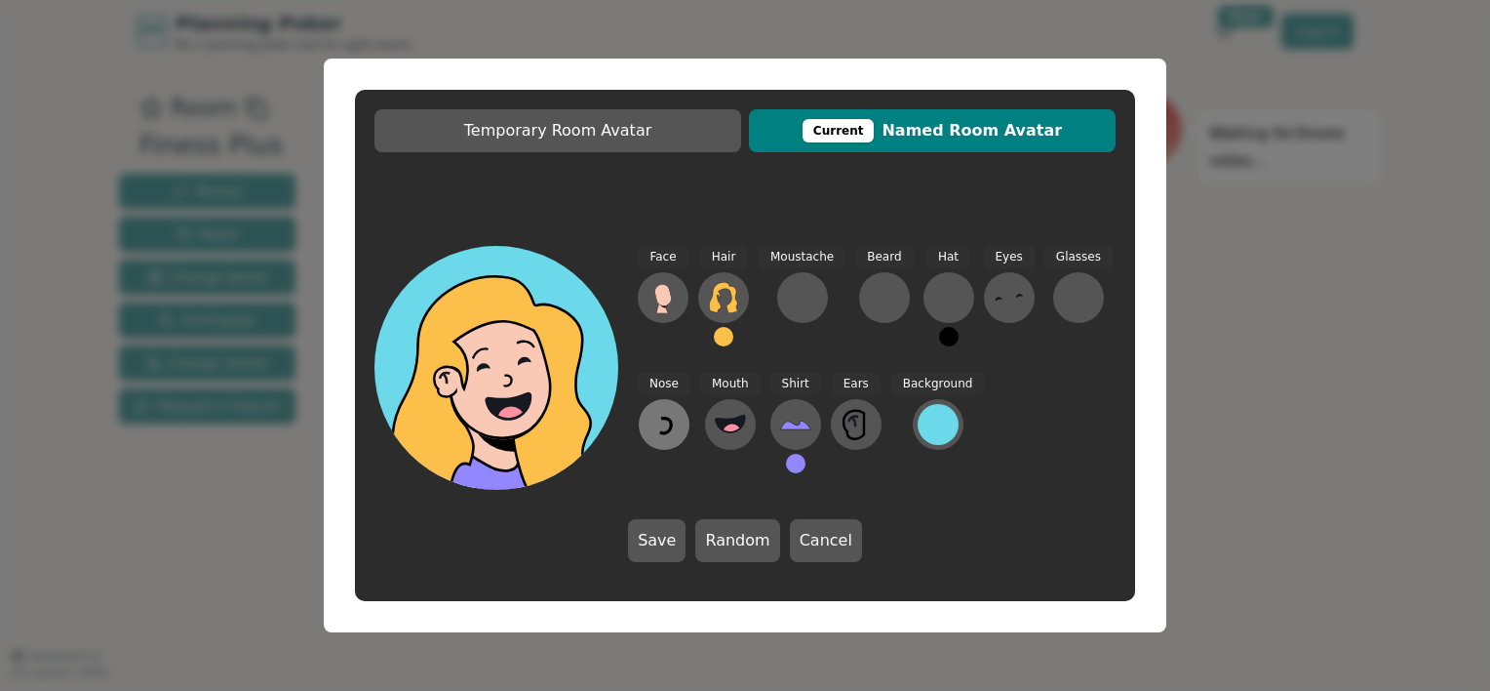
click at [653, 417] on icon at bounding box center [664, 424] width 31 height 31
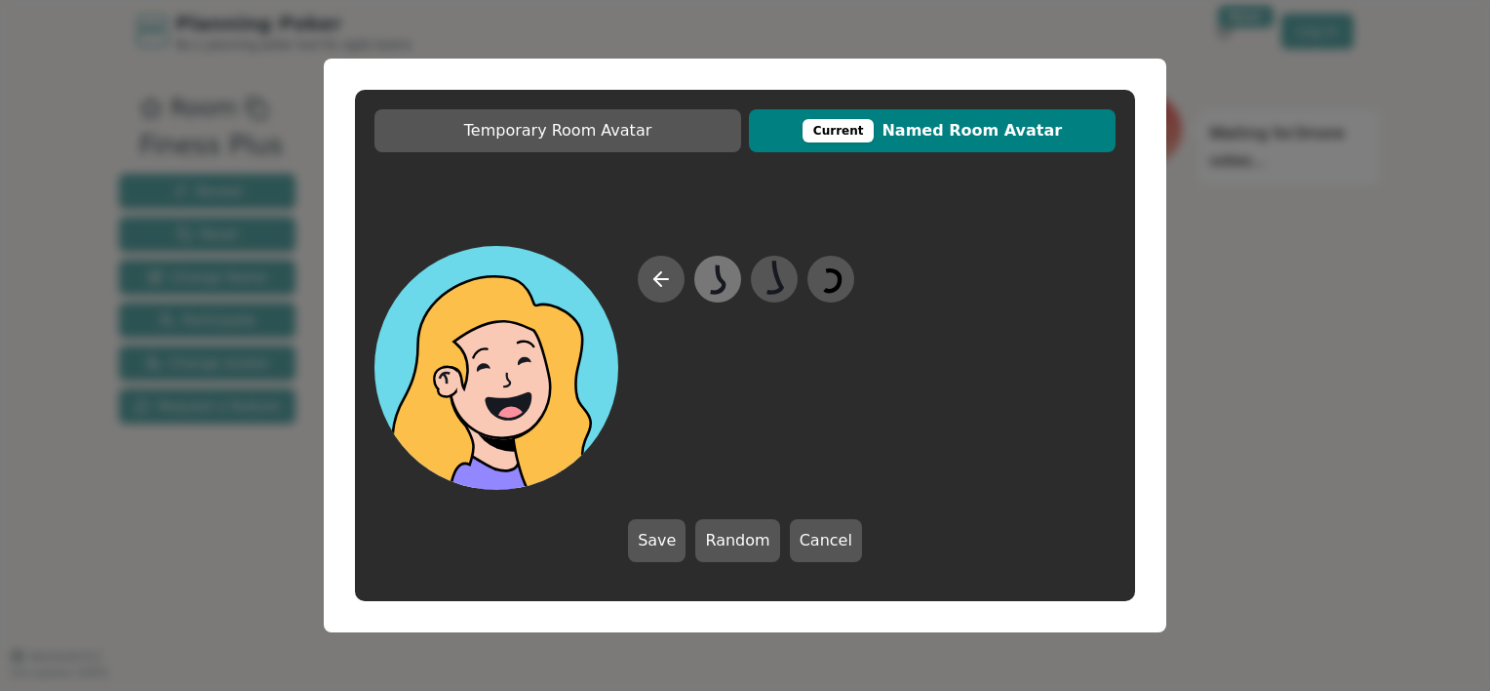
click at [715, 287] on icon at bounding box center [717, 279] width 38 height 44
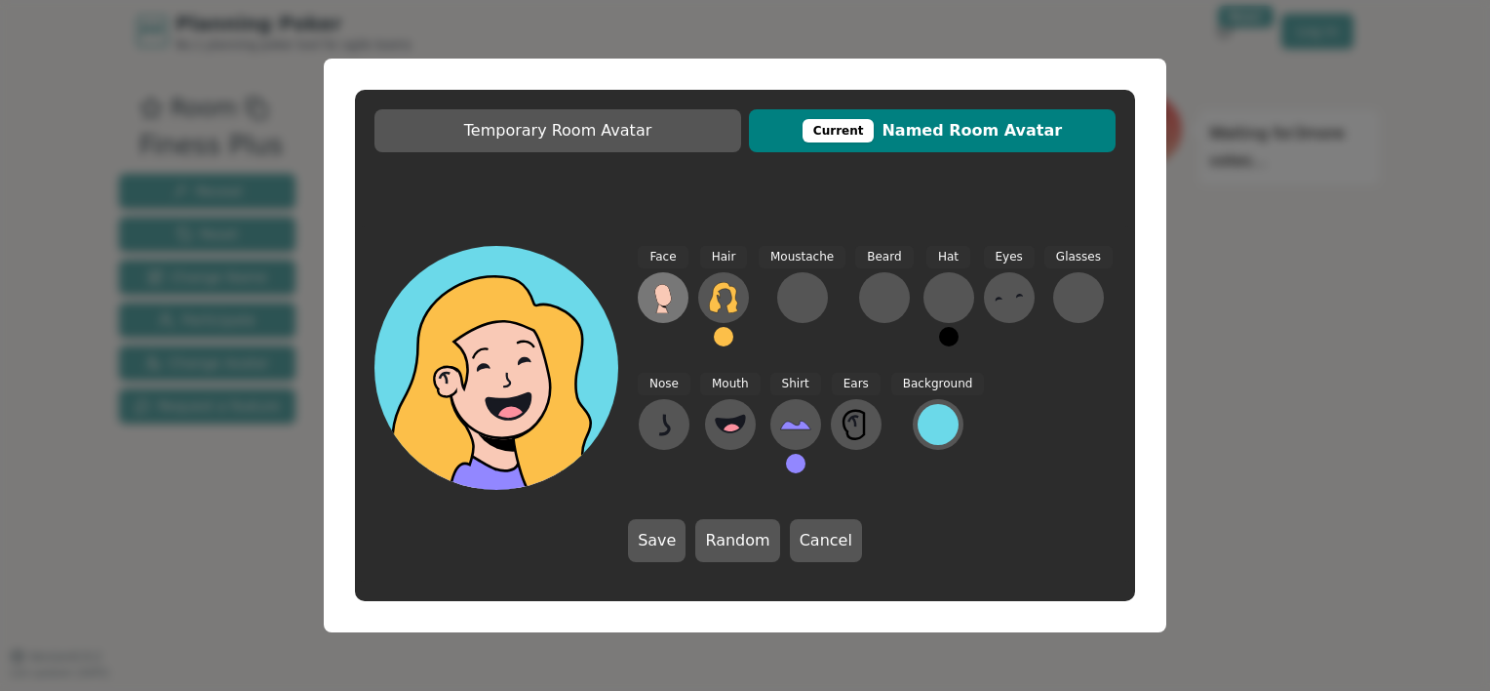
click at [667, 289] on icon at bounding box center [662, 294] width 17 height 21
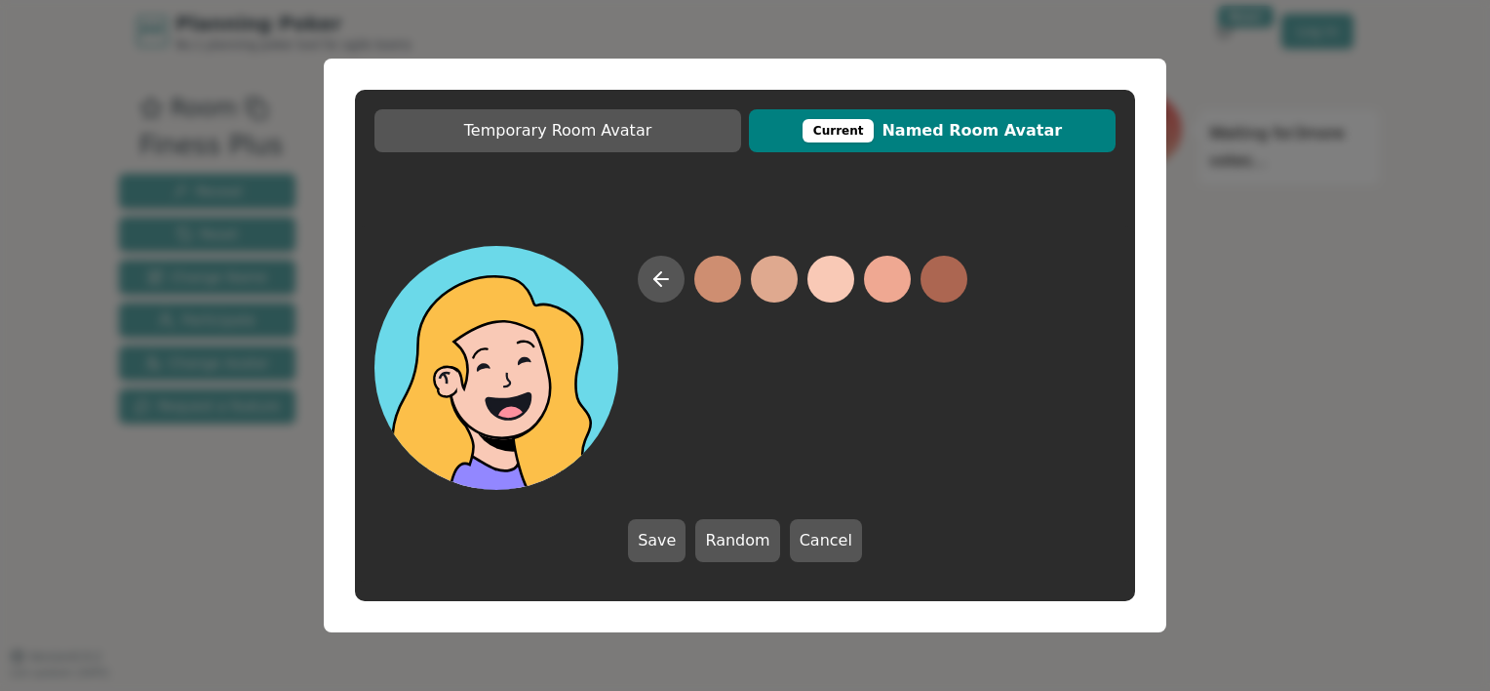
click at [839, 277] on button at bounding box center [831, 279] width 47 height 47
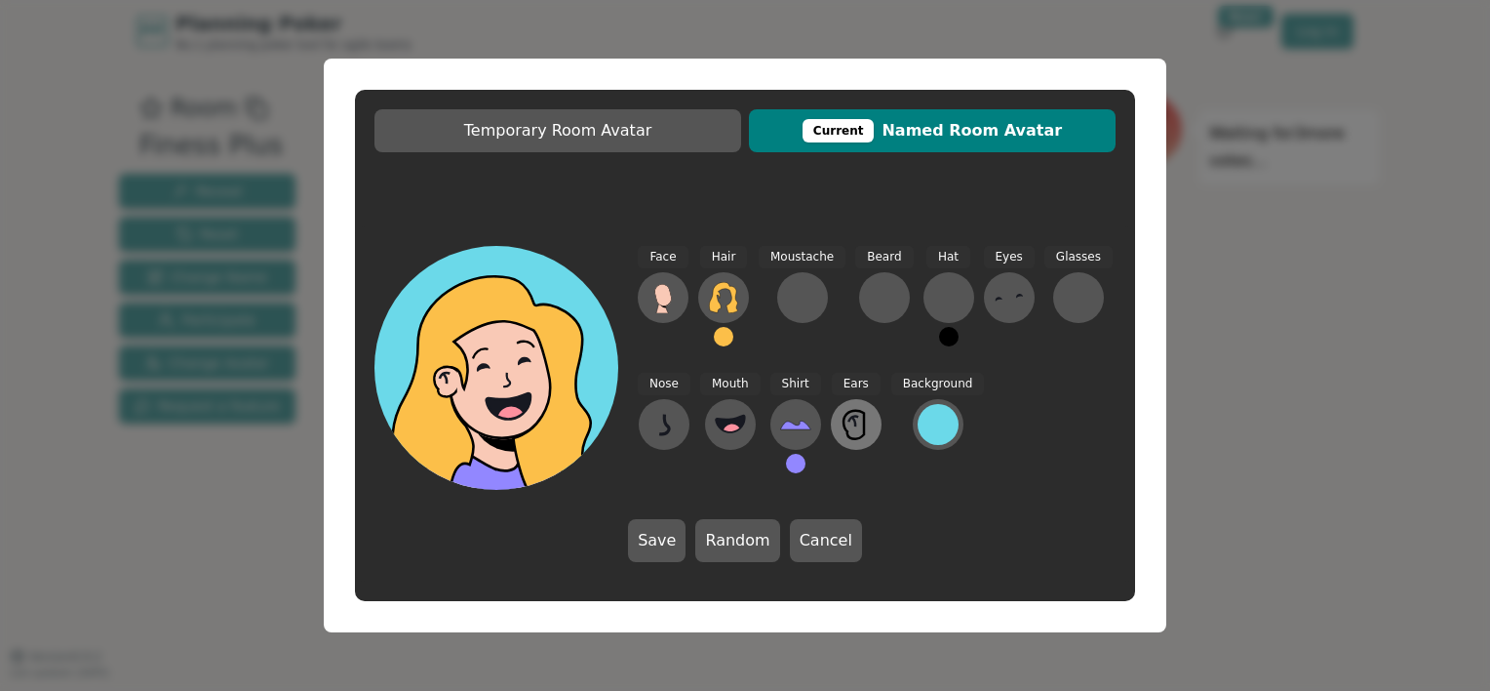
click at [849, 428] on icon at bounding box center [856, 424] width 31 height 31
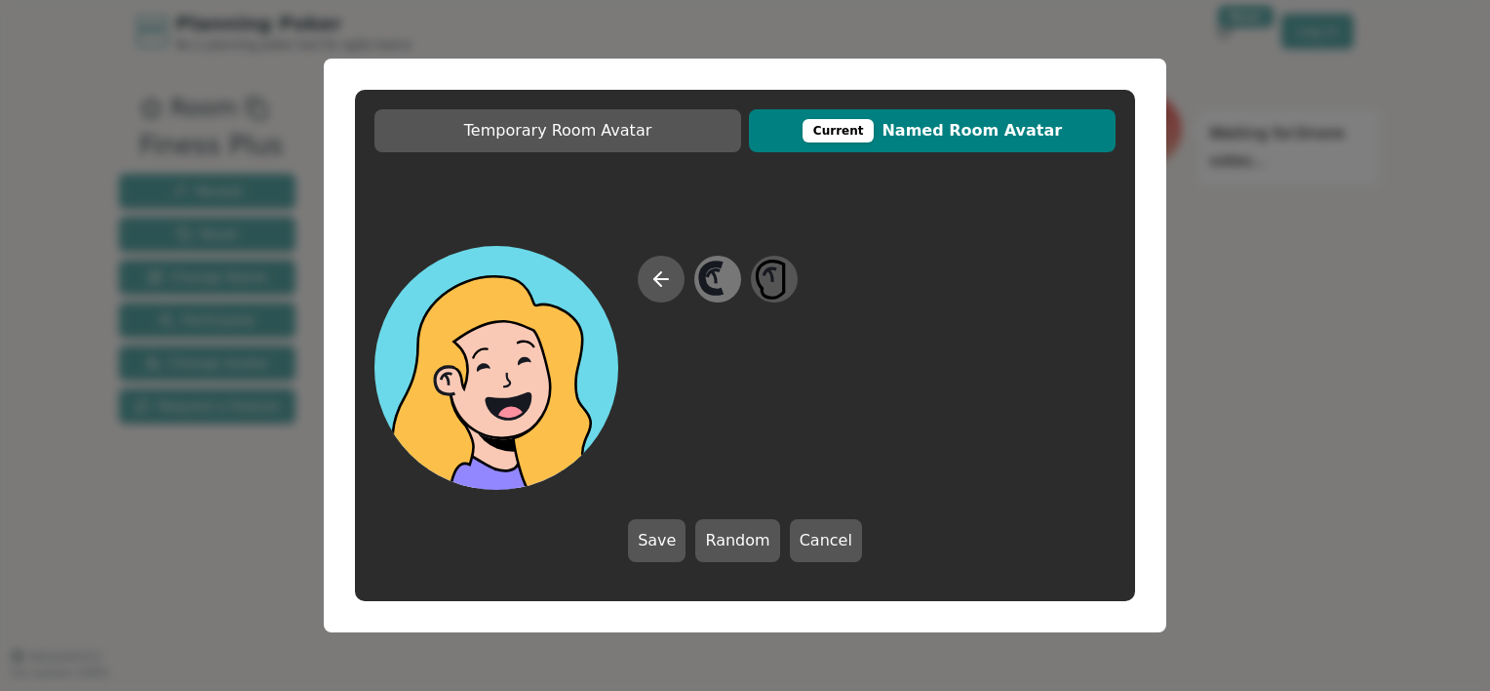
click at [725, 281] on icon at bounding box center [717, 279] width 38 height 44
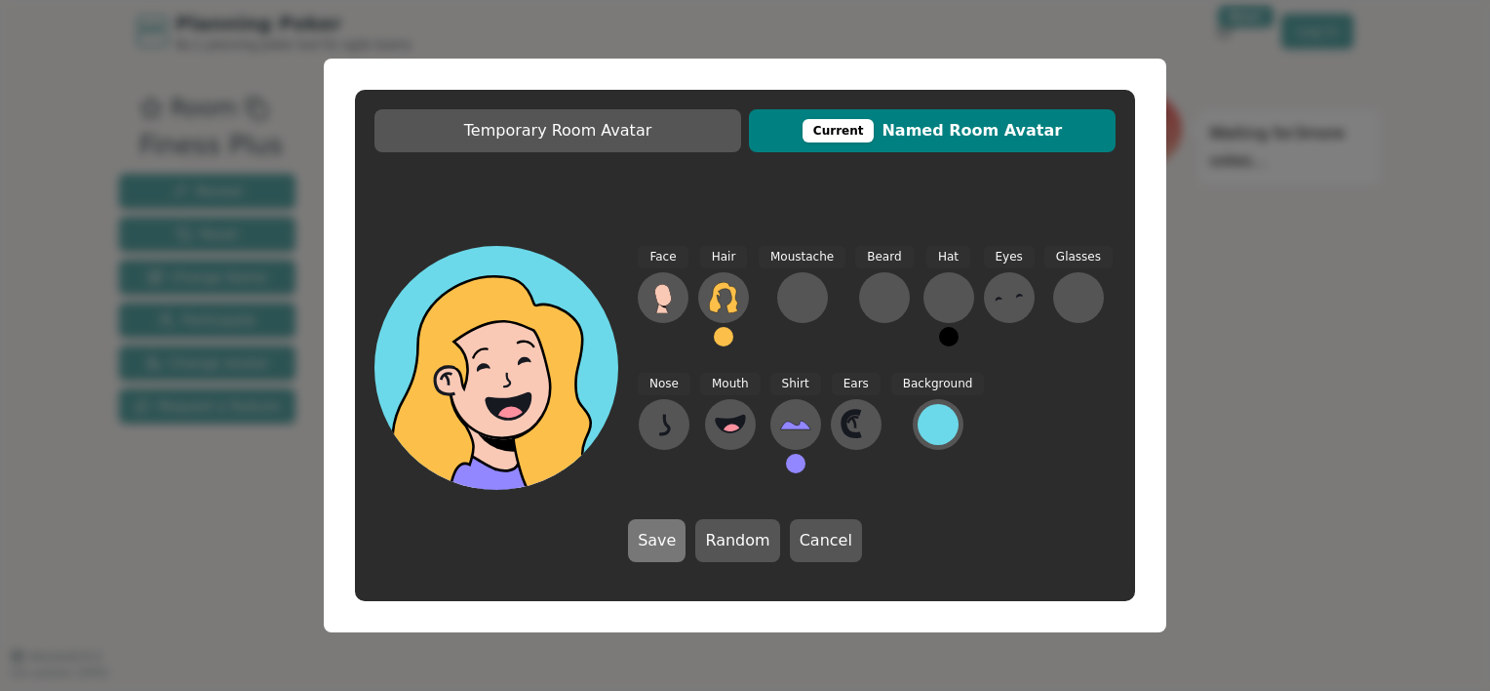
click at [666, 538] on button "Save" at bounding box center [657, 540] width 58 height 43
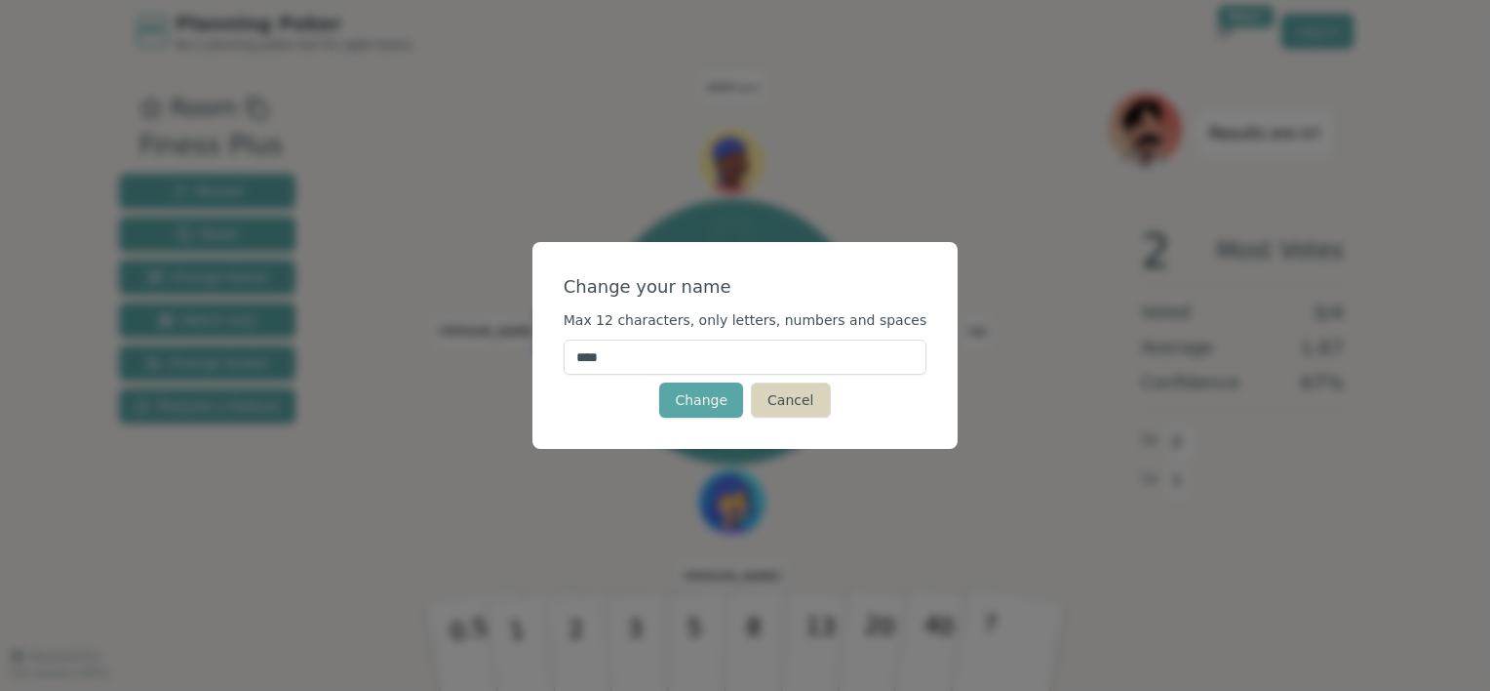
click at [790, 392] on button "Cancel" at bounding box center [790, 399] width 79 height 35
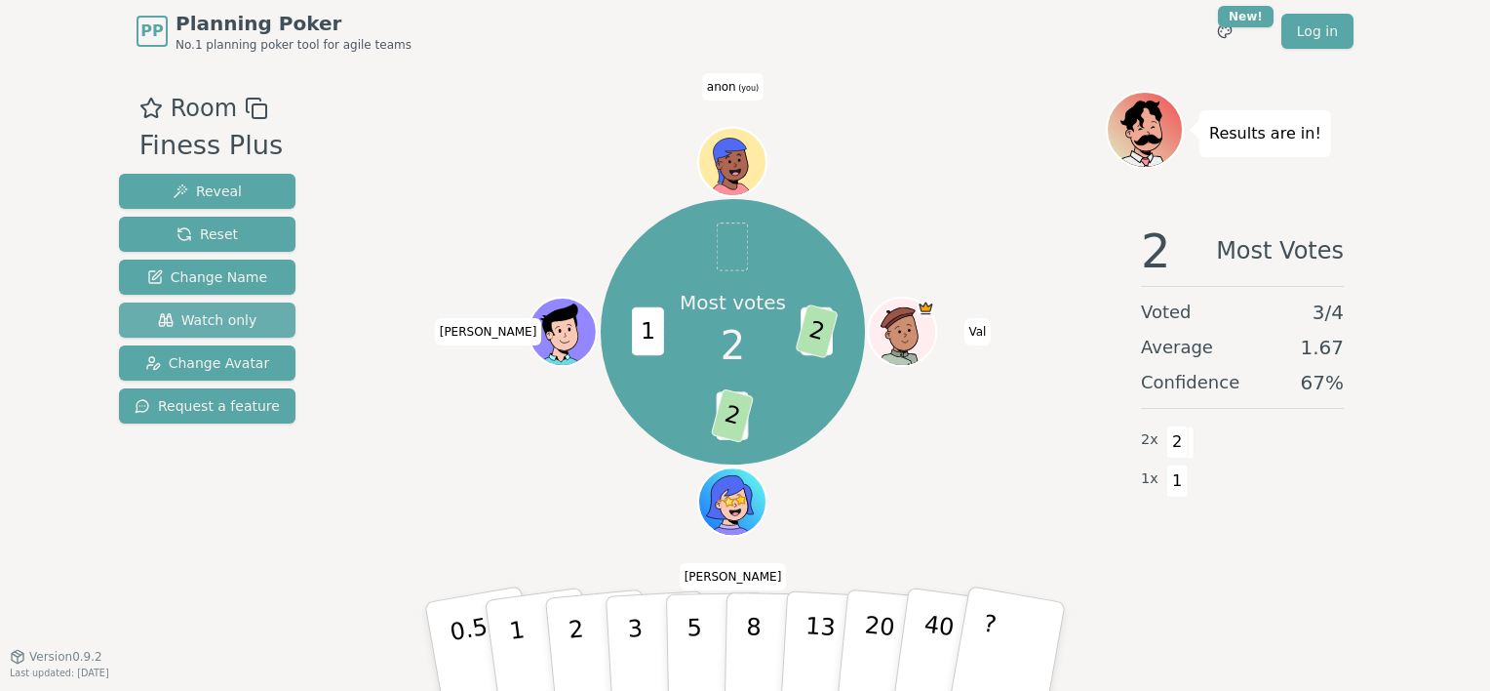
click at [215, 317] on span "Watch only" at bounding box center [207, 320] width 99 height 20
